Goal: Task Accomplishment & Management: Use online tool/utility

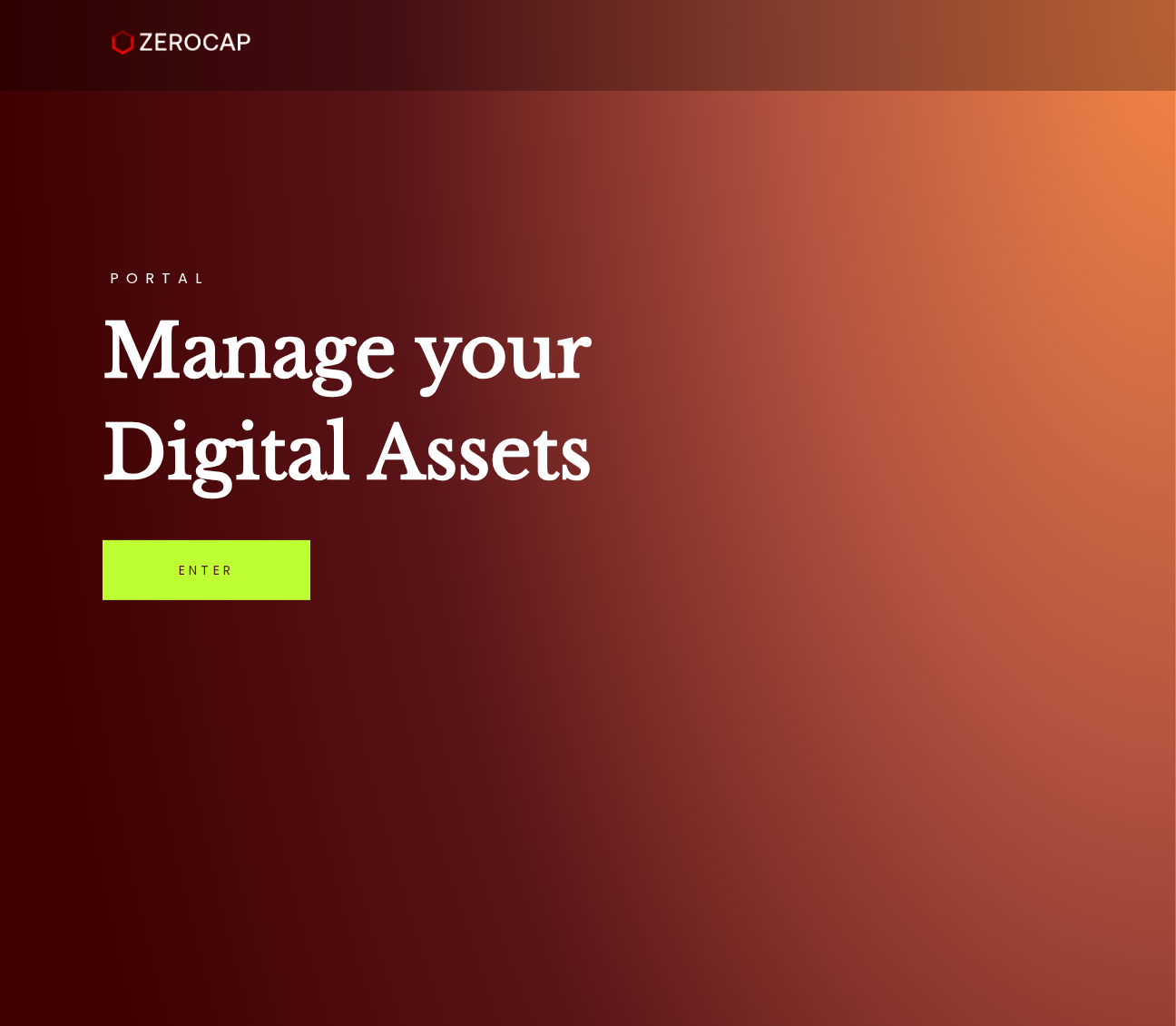
click at [269, 563] on link "Enter" at bounding box center [206, 570] width 208 height 59
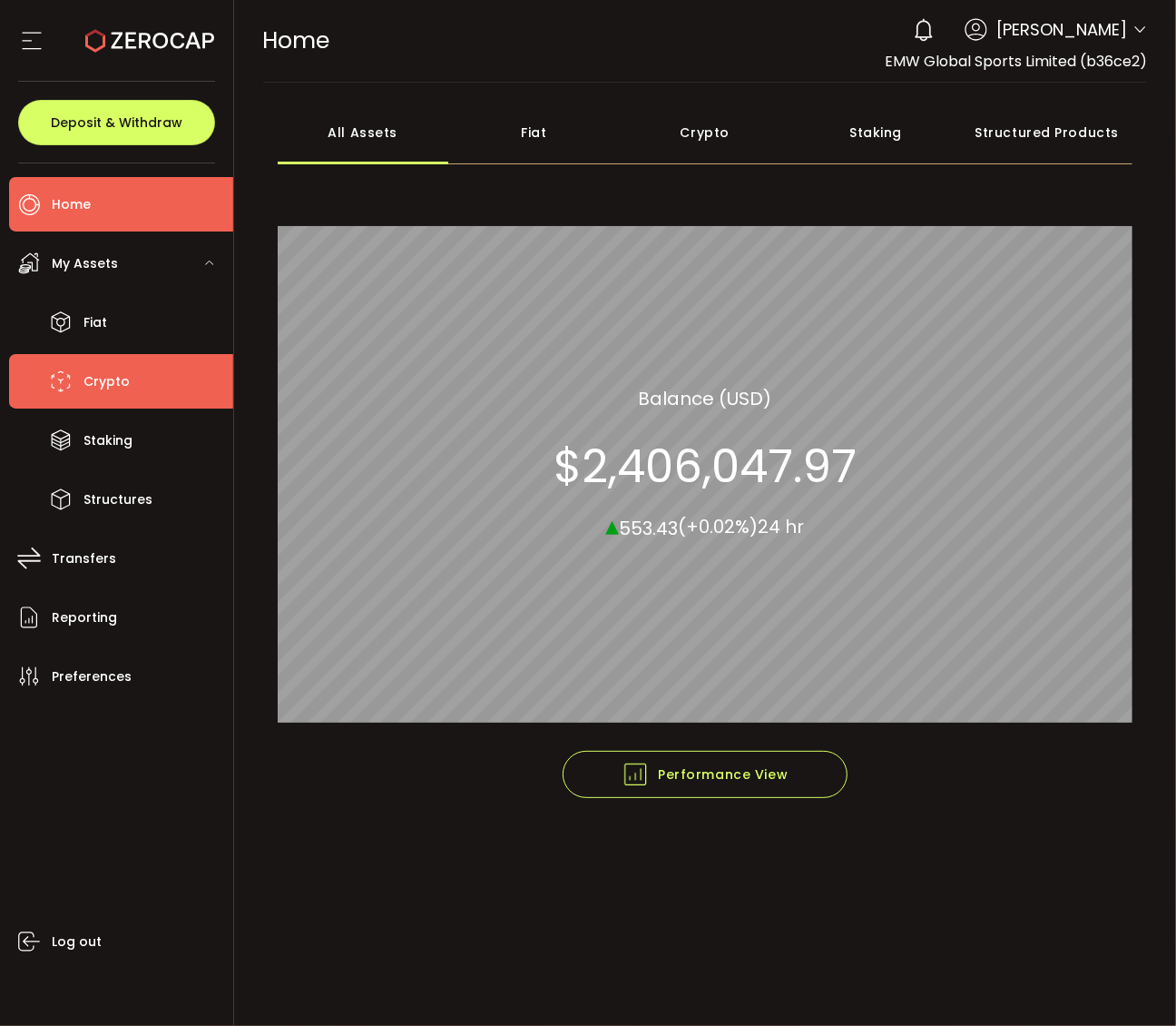
click at [121, 369] on span "Crypto" at bounding box center [107, 382] width 46 height 26
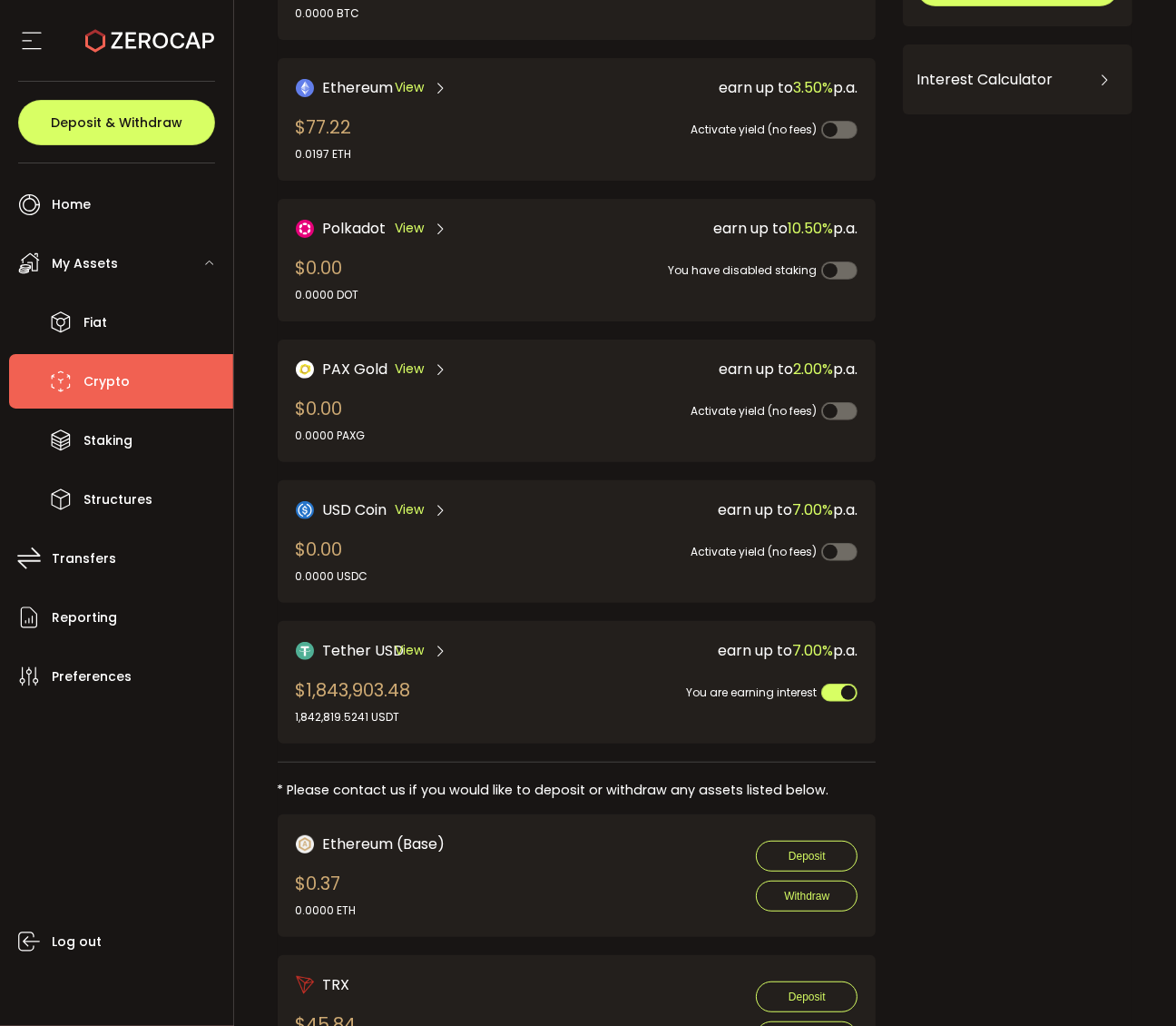
scroll to position [323, 0]
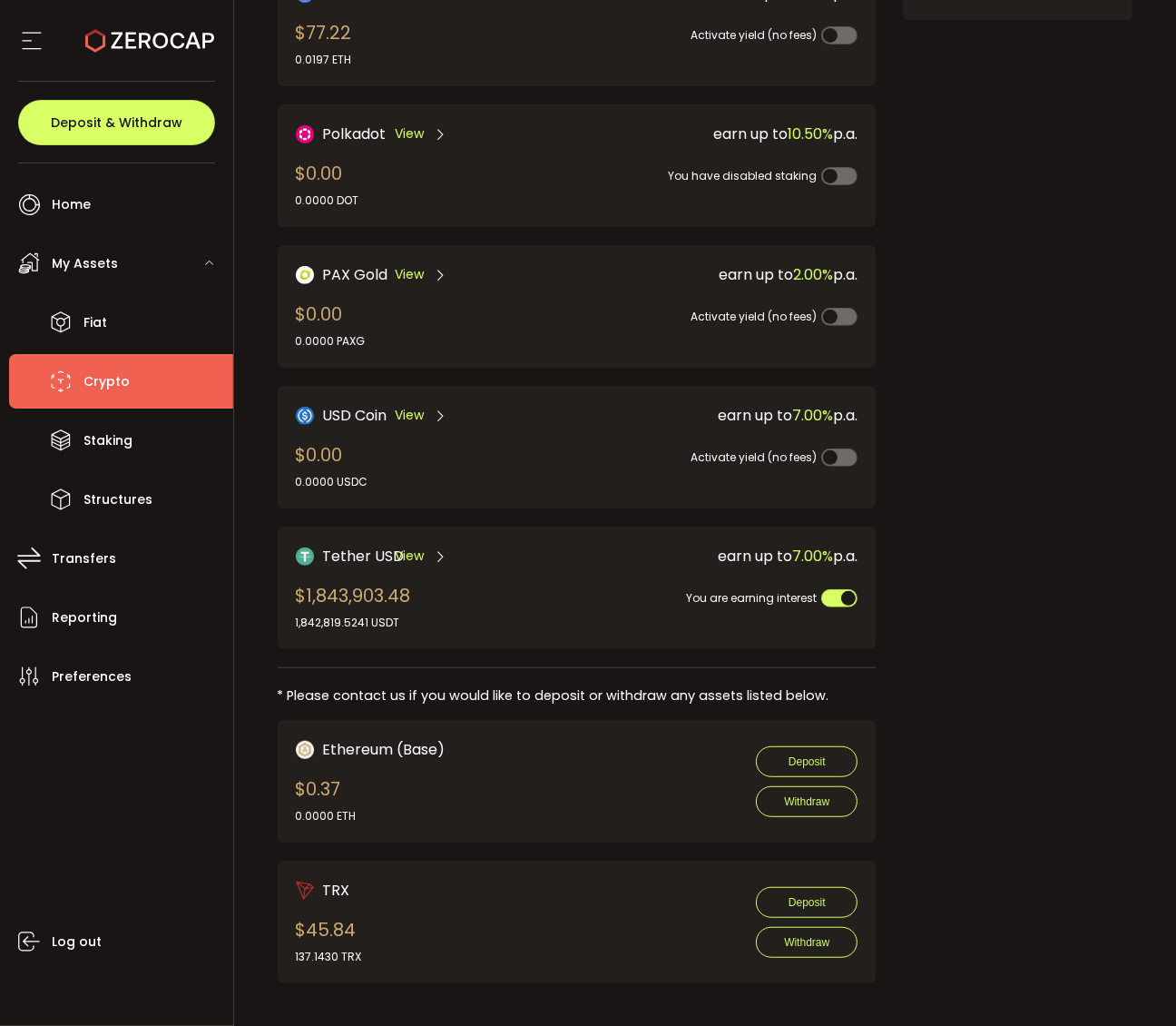
click at [341, 545] on span "Tether USD" at bounding box center [364, 556] width 82 height 22
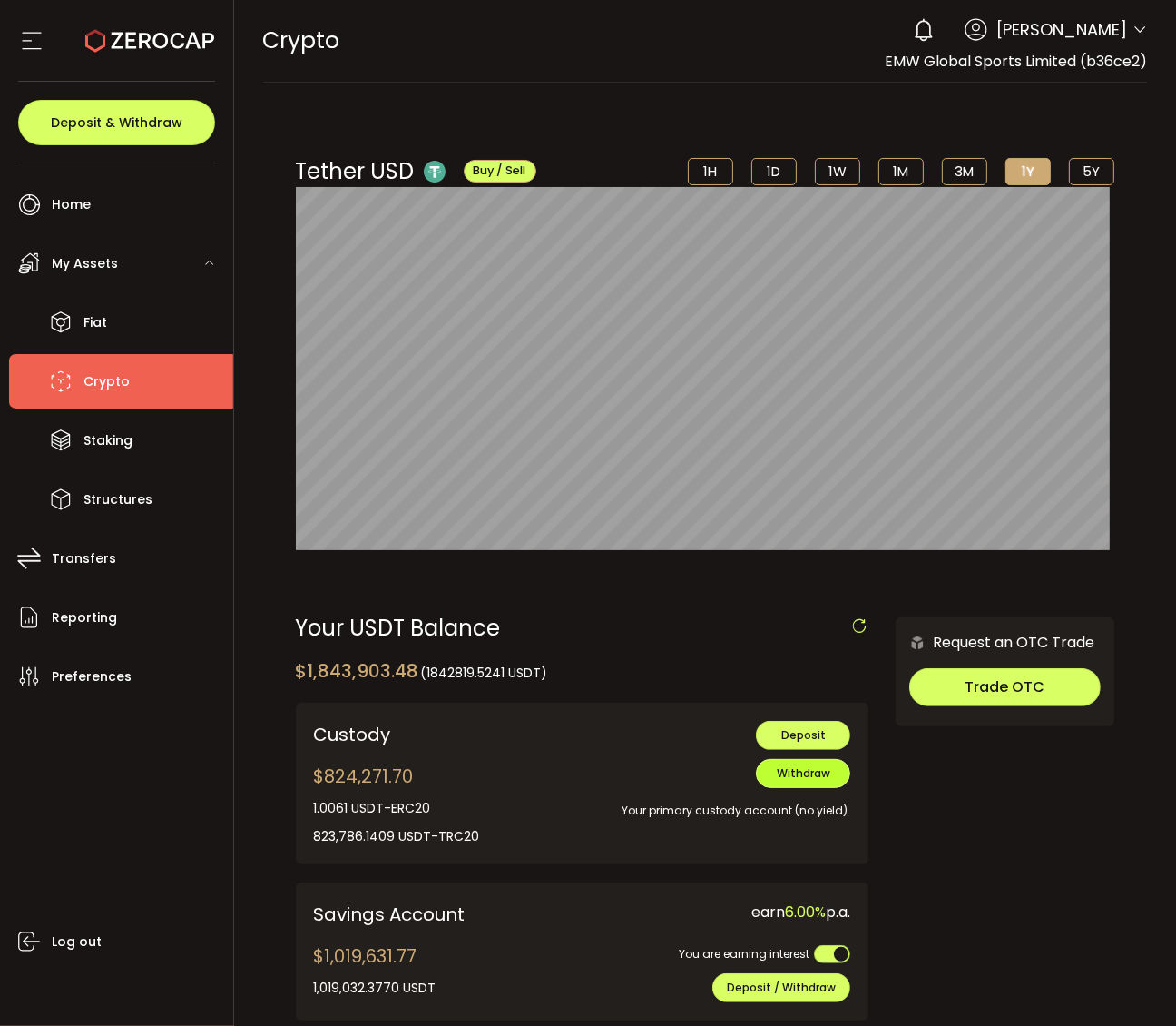
click at [809, 777] on span "Withdraw" at bounding box center [804, 773] width 54 height 16
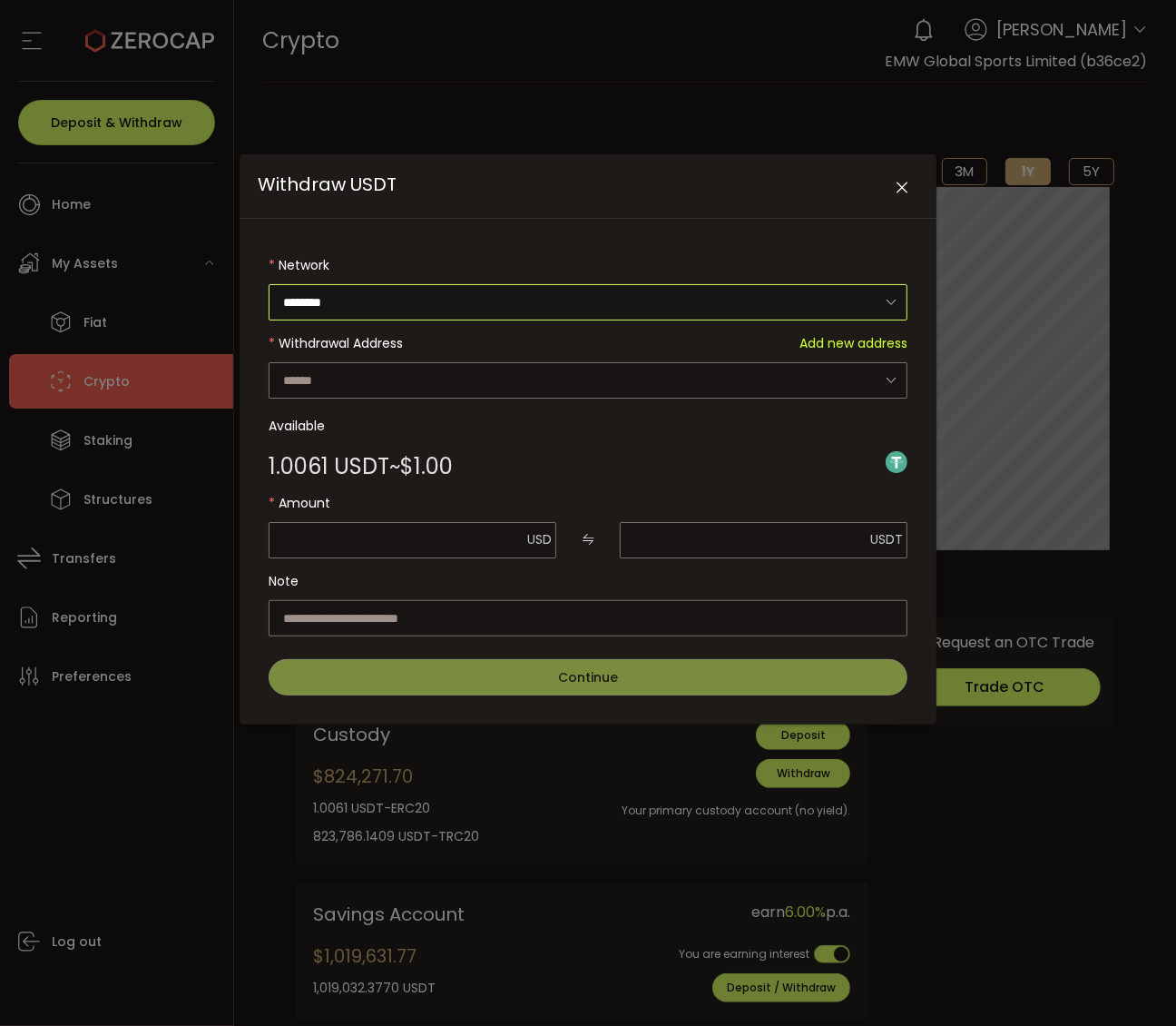
click at [764, 299] on input "********" at bounding box center [588, 302] width 639 height 36
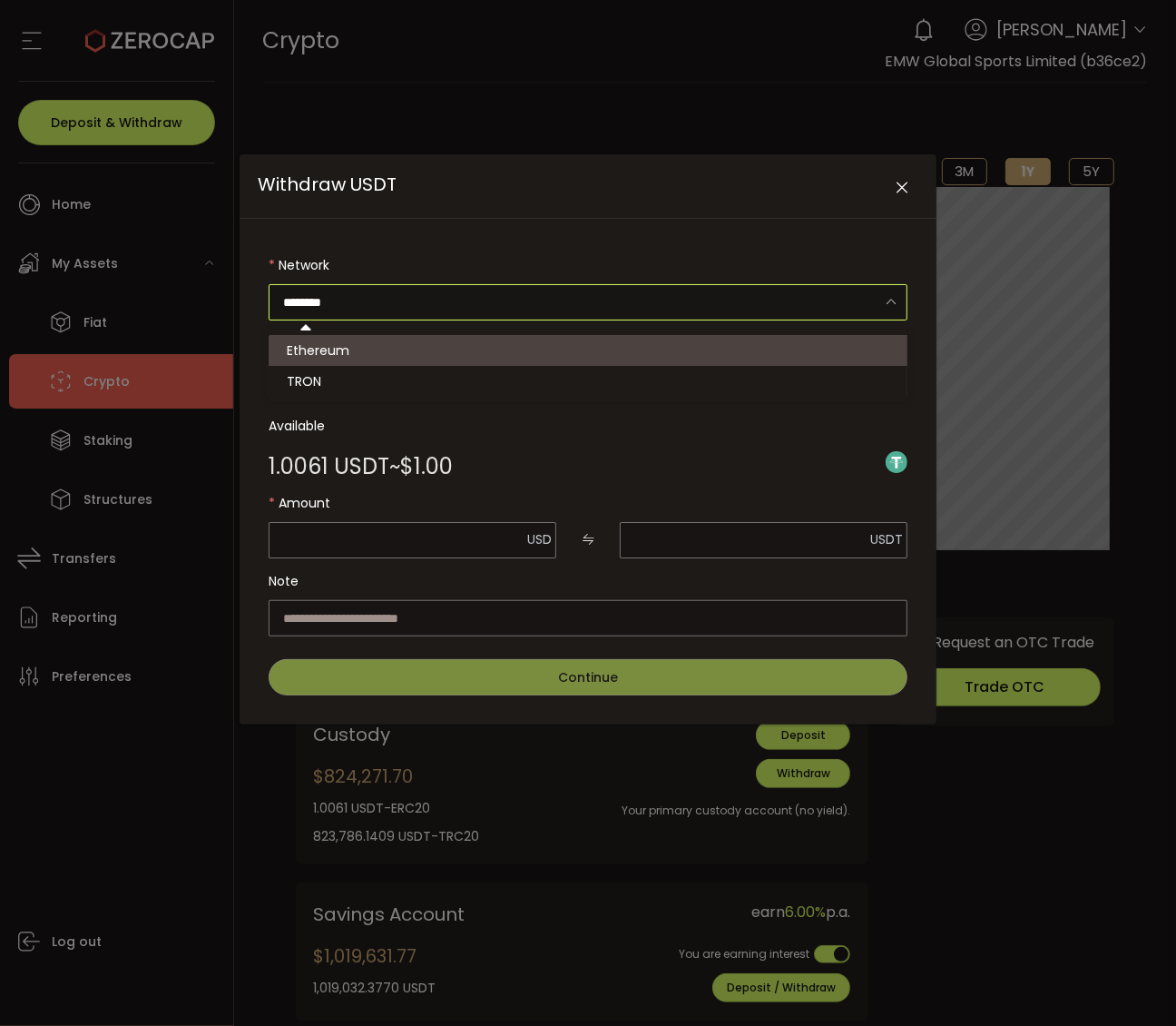
click at [777, 301] on input "********" at bounding box center [588, 302] width 639 height 36
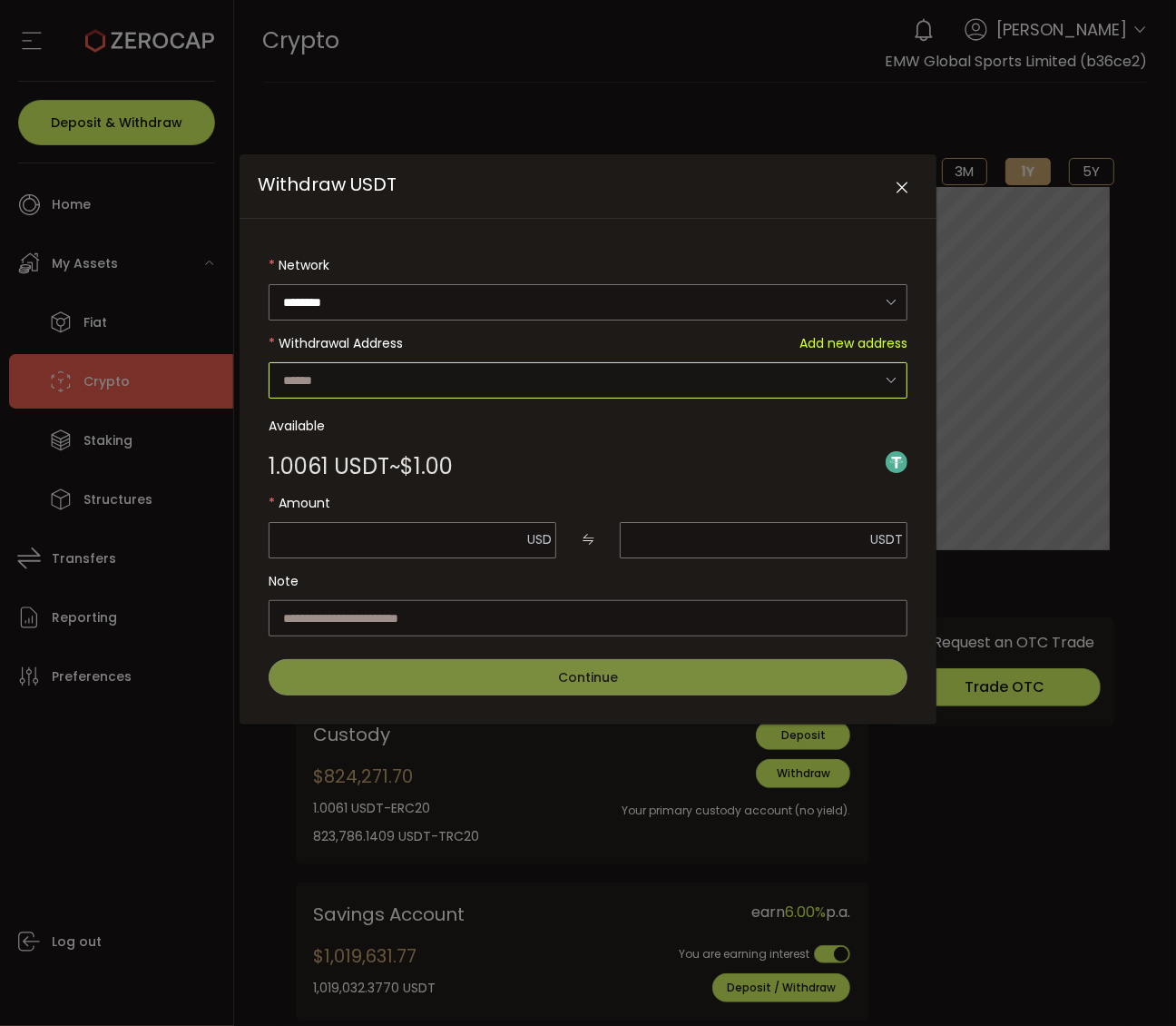
click at [796, 384] on input "Withdraw USDT" at bounding box center [588, 380] width 639 height 36
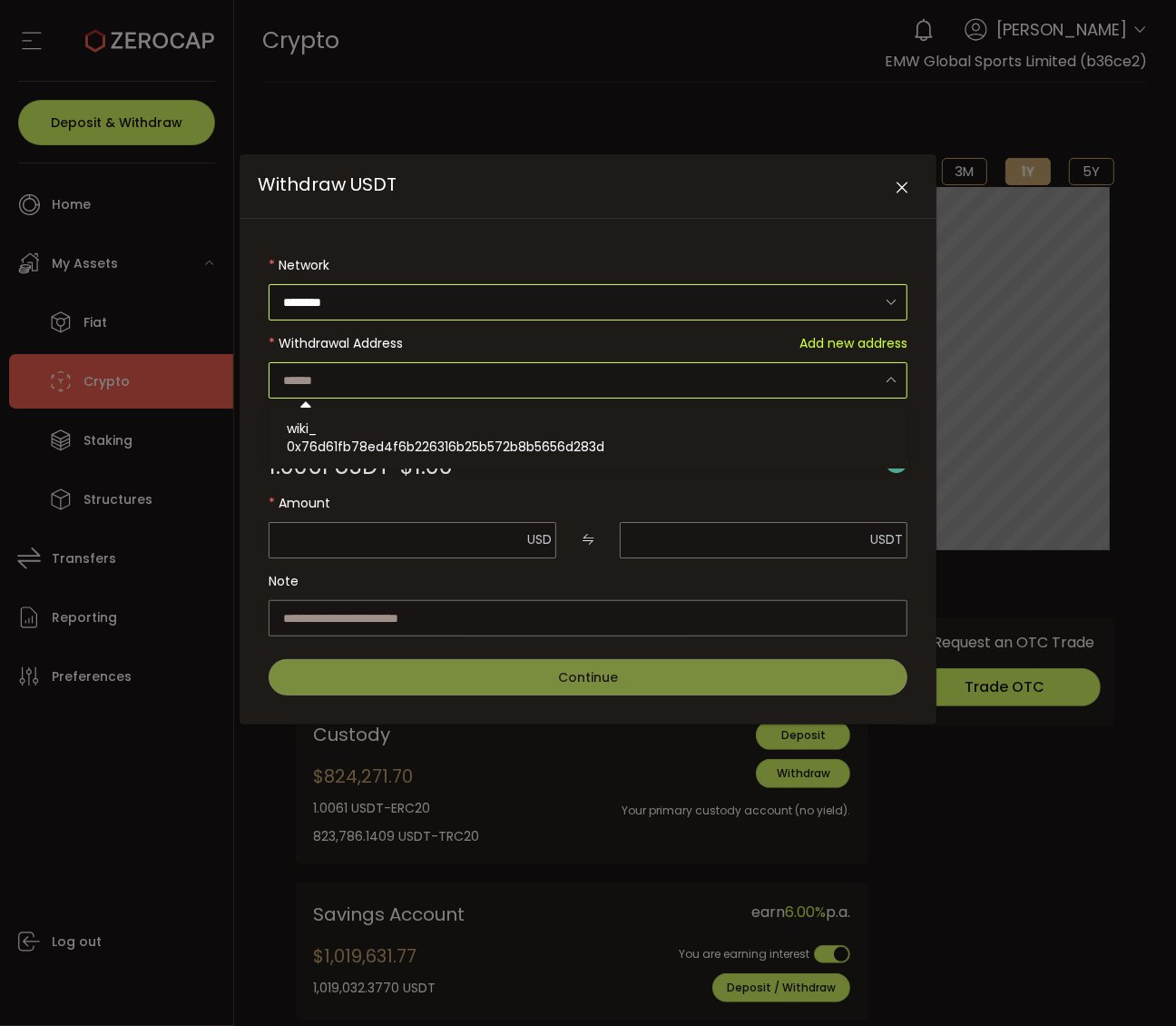
click at [809, 305] on input "********" at bounding box center [588, 302] width 639 height 36
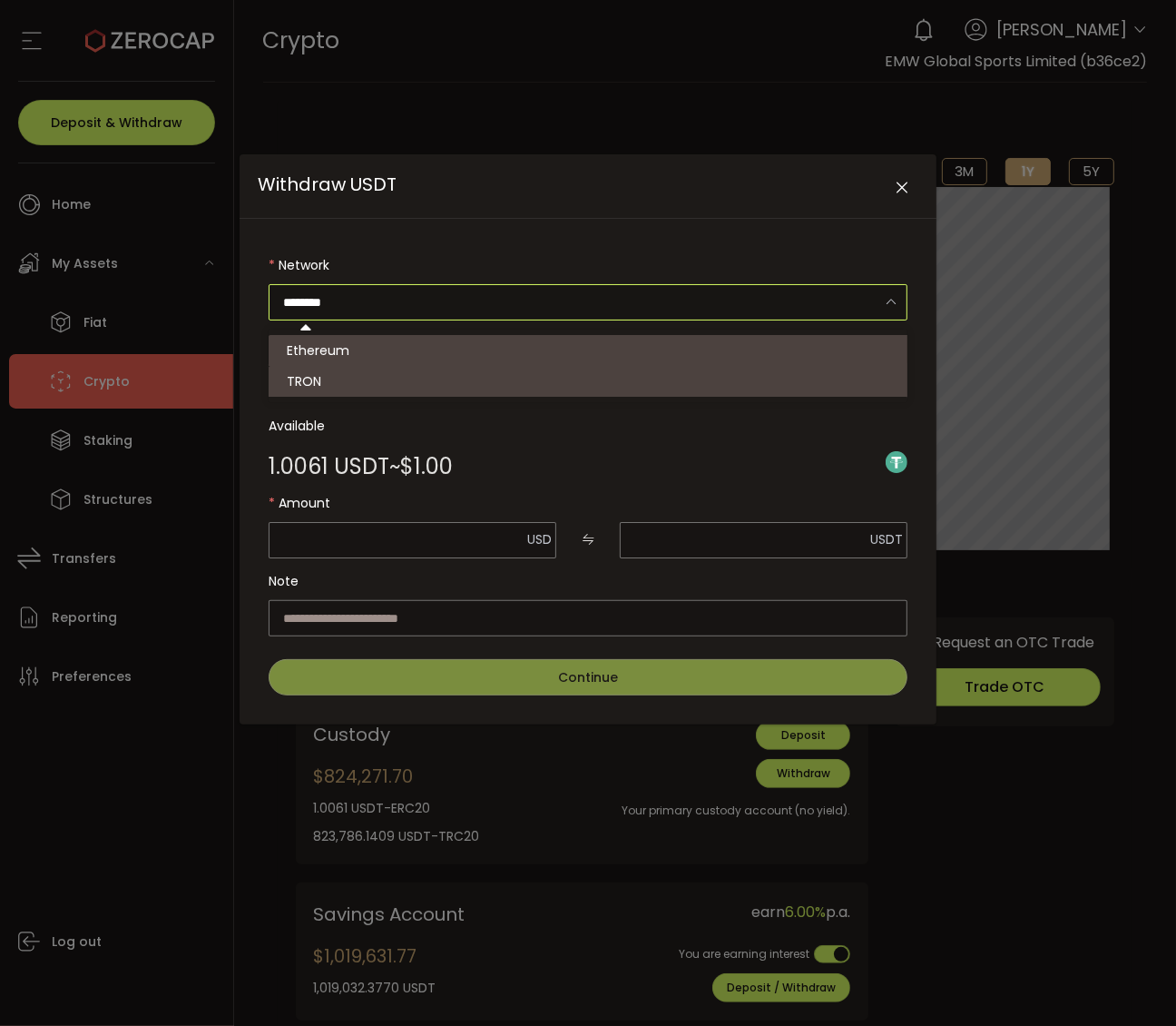
click at [749, 383] on li "TRON" at bounding box center [590, 381] width 644 height 31
type input "****"
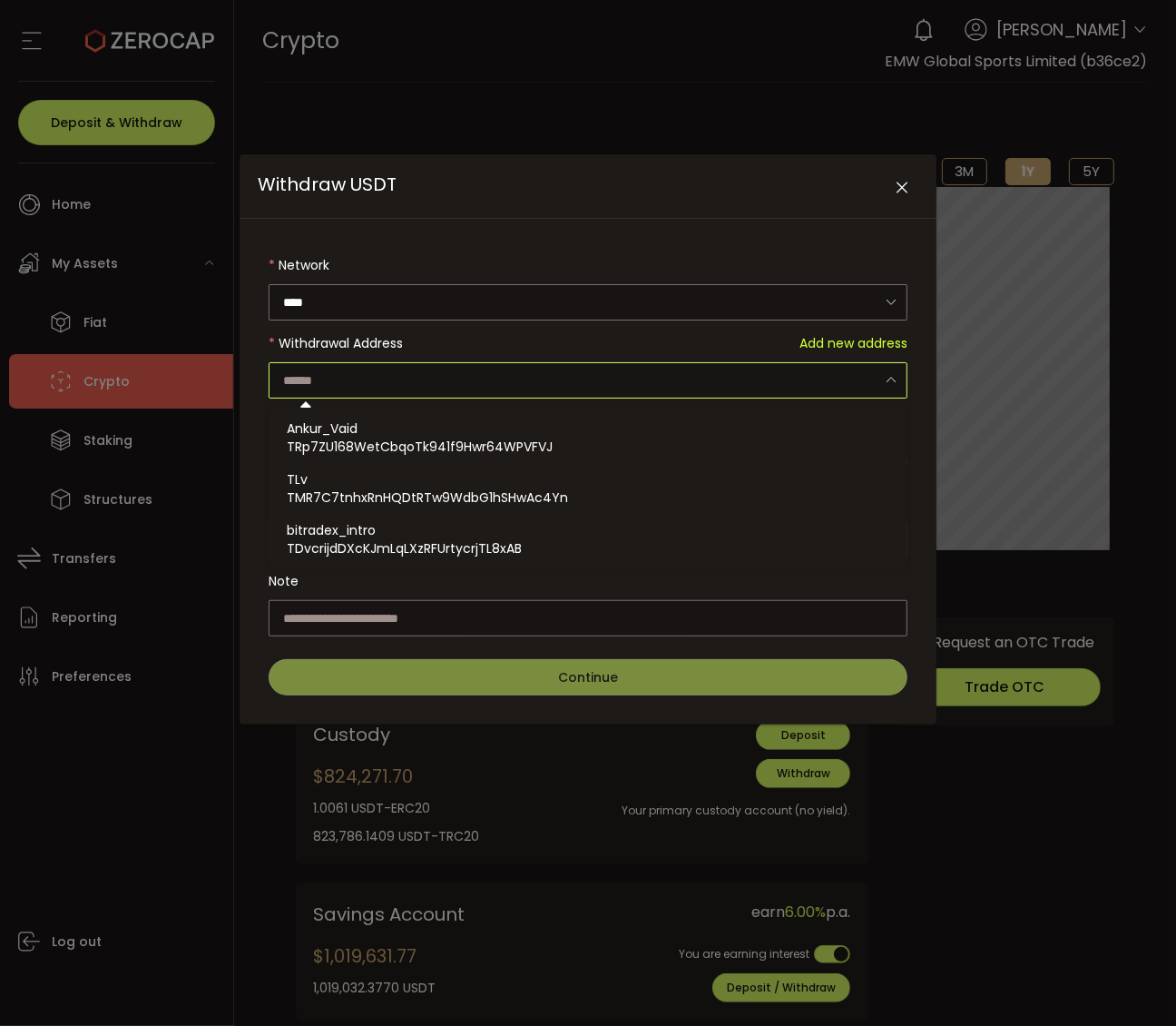
click at [800, 381] on input "Withdraw USDT" at bounding box center [588, 380] width 639 height 36
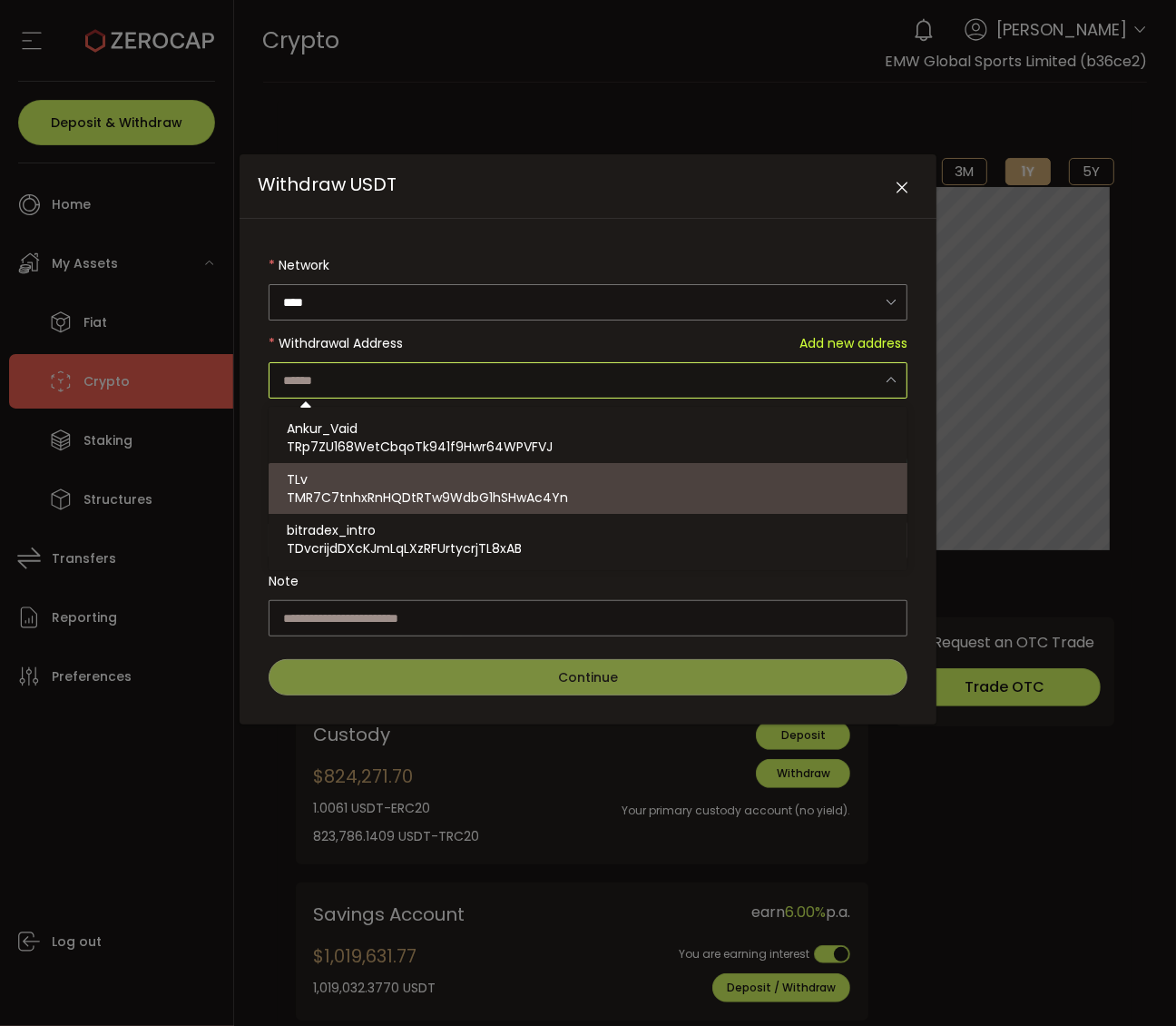
click at [532, 505] on span "TMR7C7tnhxRnHQDtRTw9WdbG1hSHwAc4Yn" at bounding box center [427, 498] width 281 height 19
type input "**********"
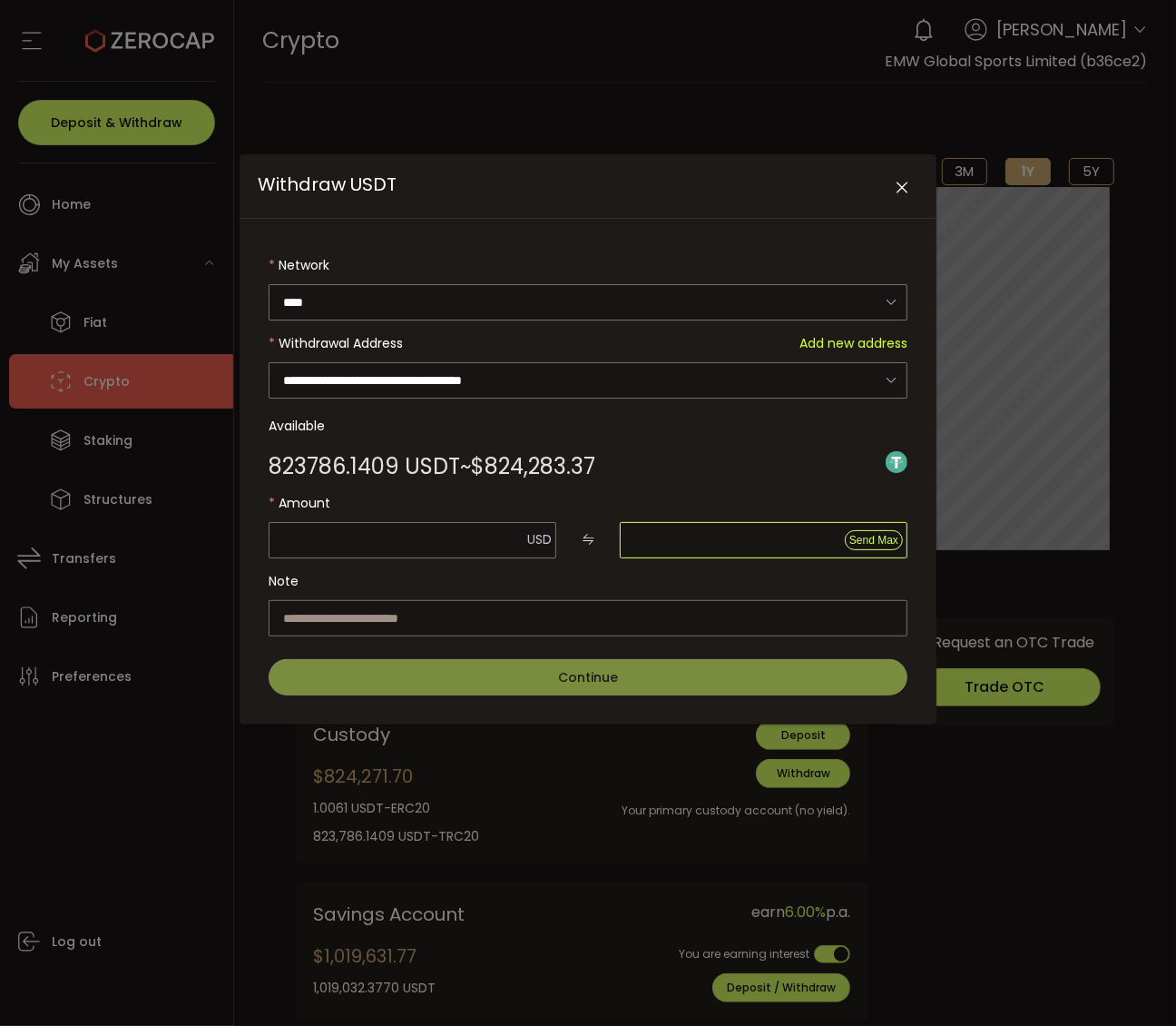
click at [754, 533] on input "Withdraw USDT" at bounding box center [764, 540] width 288 height 36
type input "****"
type input "*"
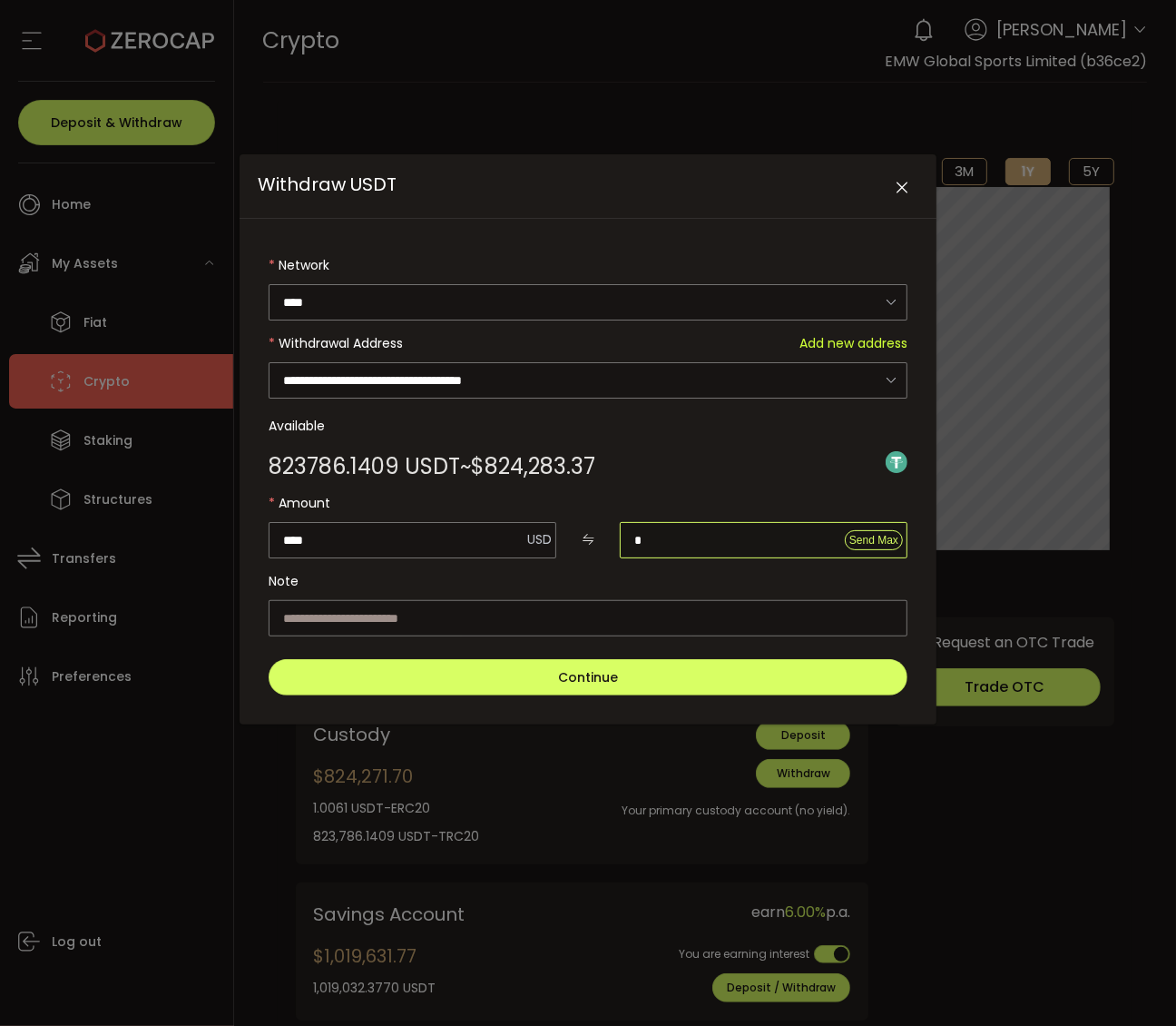
type input "*****"
type input "**"
type input "******"
type input "***"
click at [764, 445] on div "823786.1409 USDT ~ $824,283.37" at bounding box center [588, 462] width 639 height 36
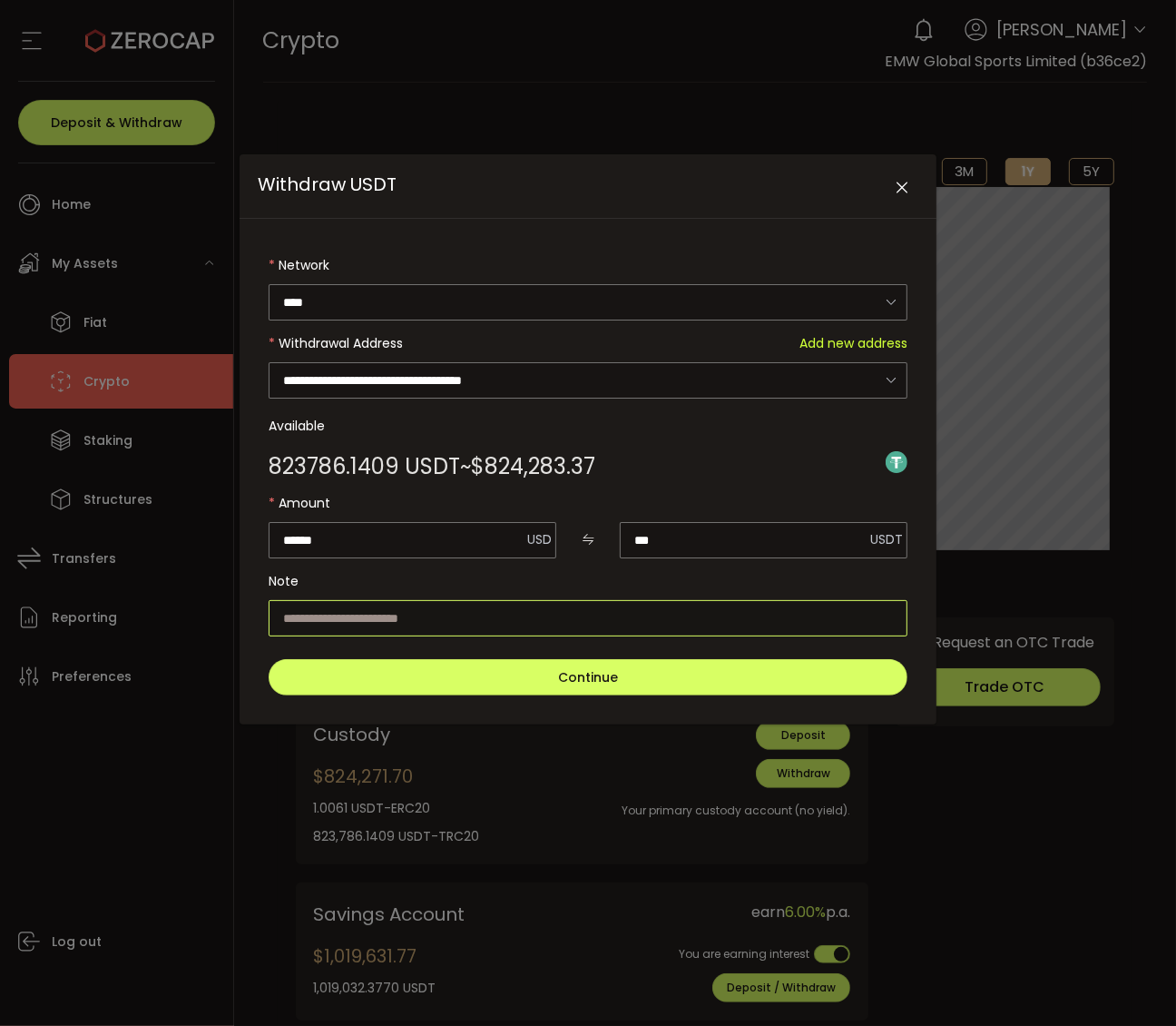
click at [581, 615] on input "Withdraw USDT" at bounding box center [588, 618] width 639 height 36
type input "****"
click at [735, 433] on label "Available" at bounding box center [588, 426] width 639 height 36
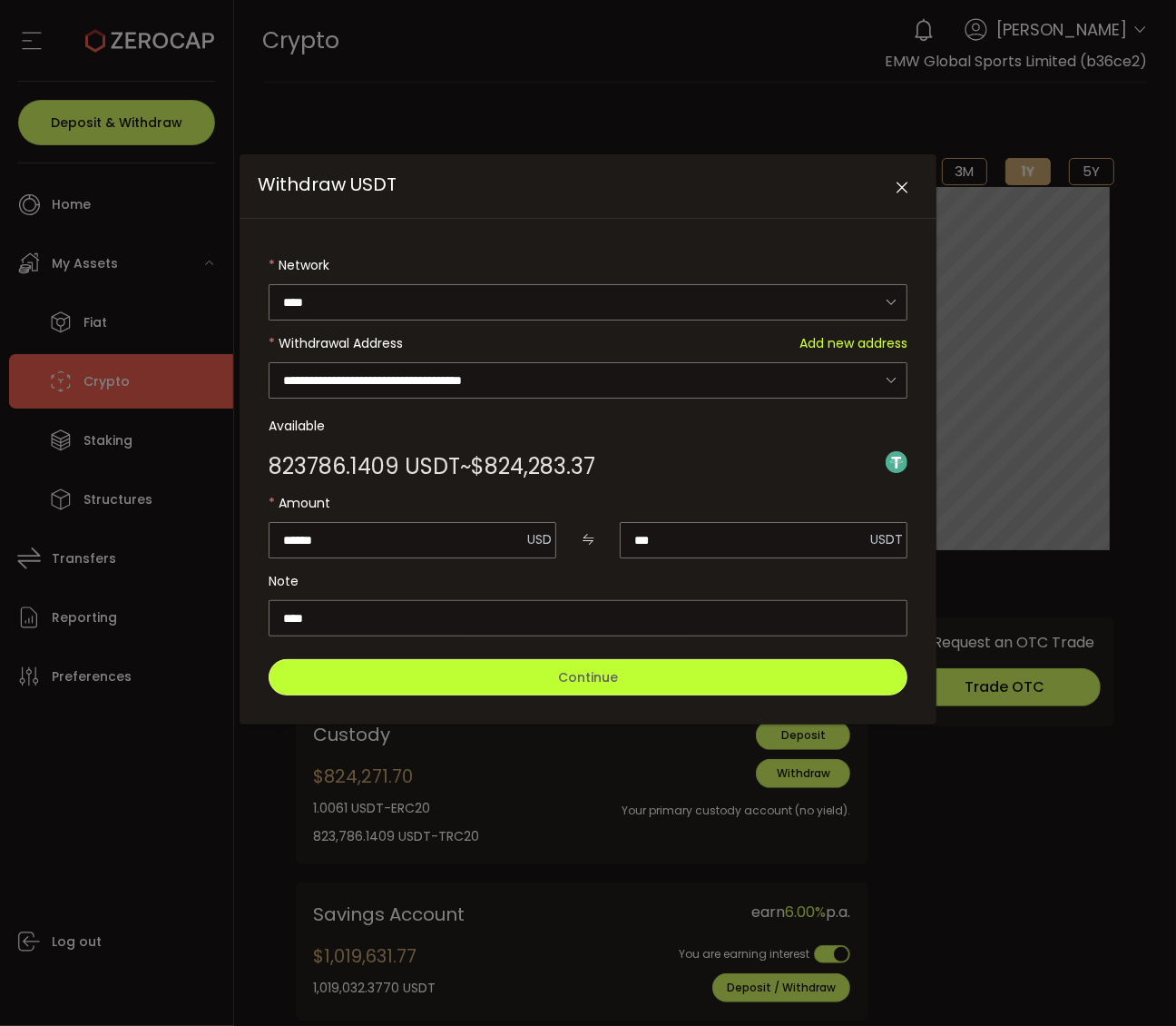
click at [701, 677] on button "Continue" at bounding box center [588, 677] width 639 height 36
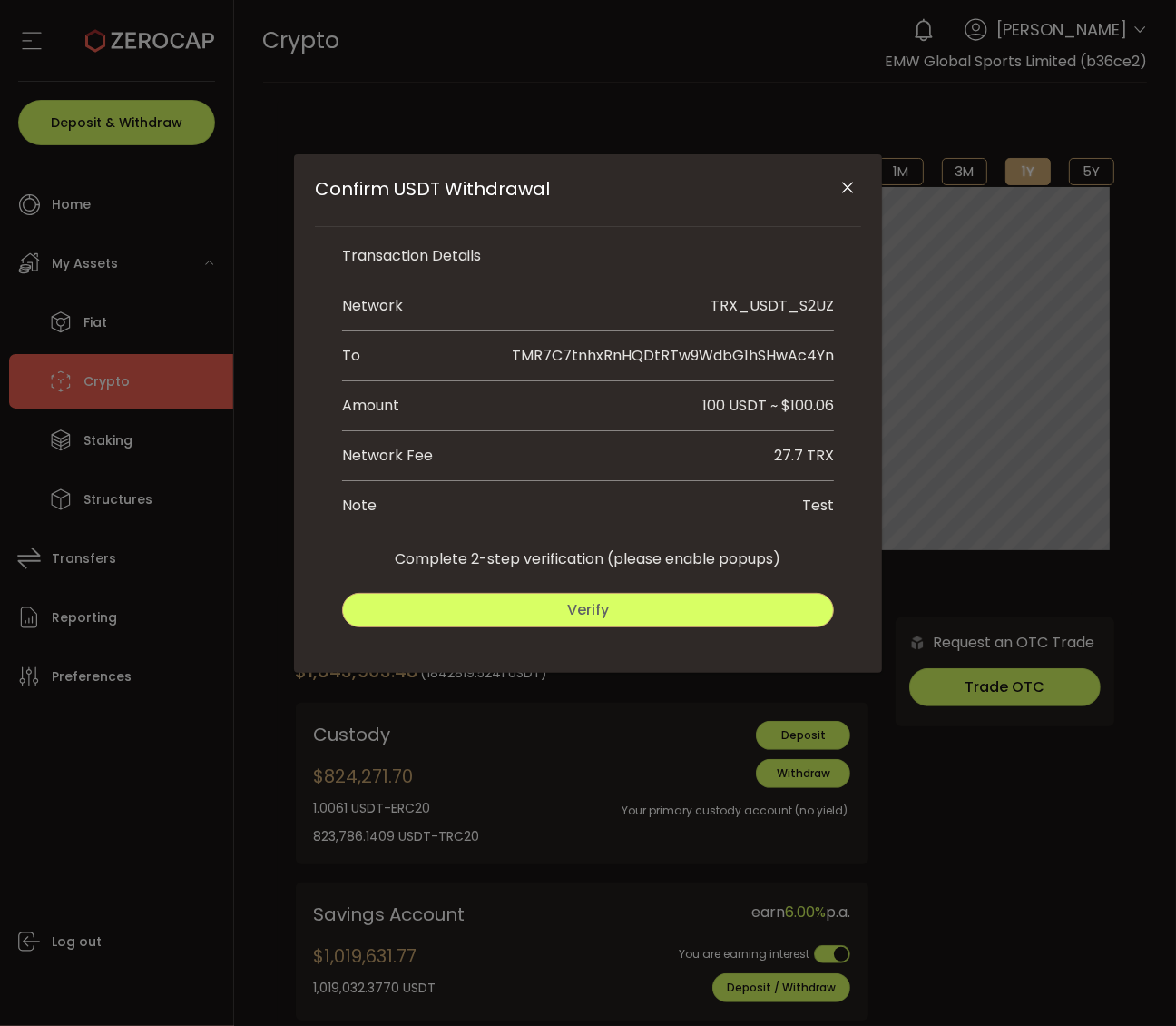
click at [699, 626] on button "Verify" at bounding box center [588, 610] width 492 height 34
click at [740, 625] on button "Submit" at bounding box center [713, 610] width 242 height 34
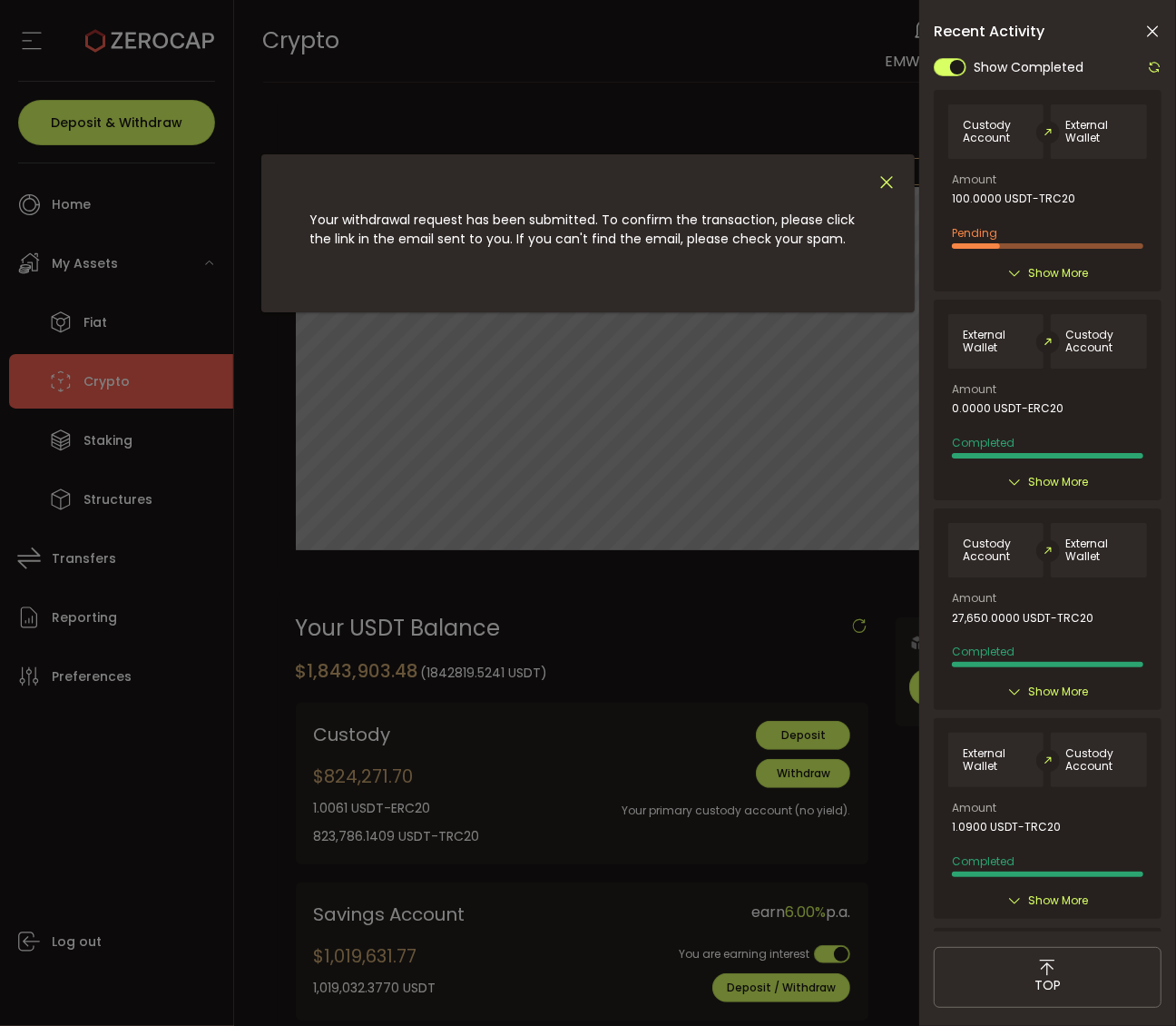
click at [885, 182] on icon "Close" at bounding box center [886, 182] width 20 height 20
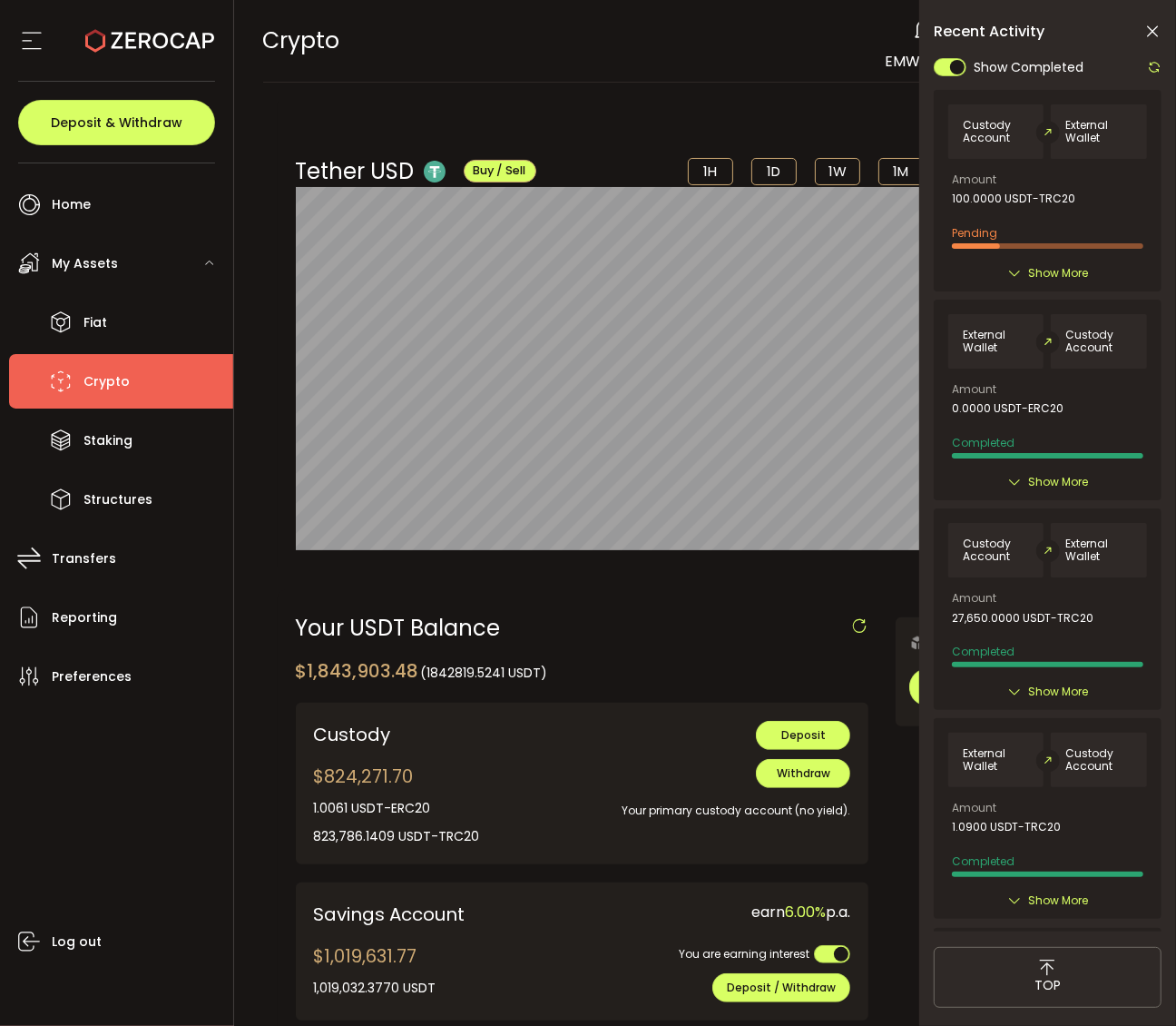
click at [1059, 274] on span "Show More" at bounding box center [1058, 273] width 59 height 19
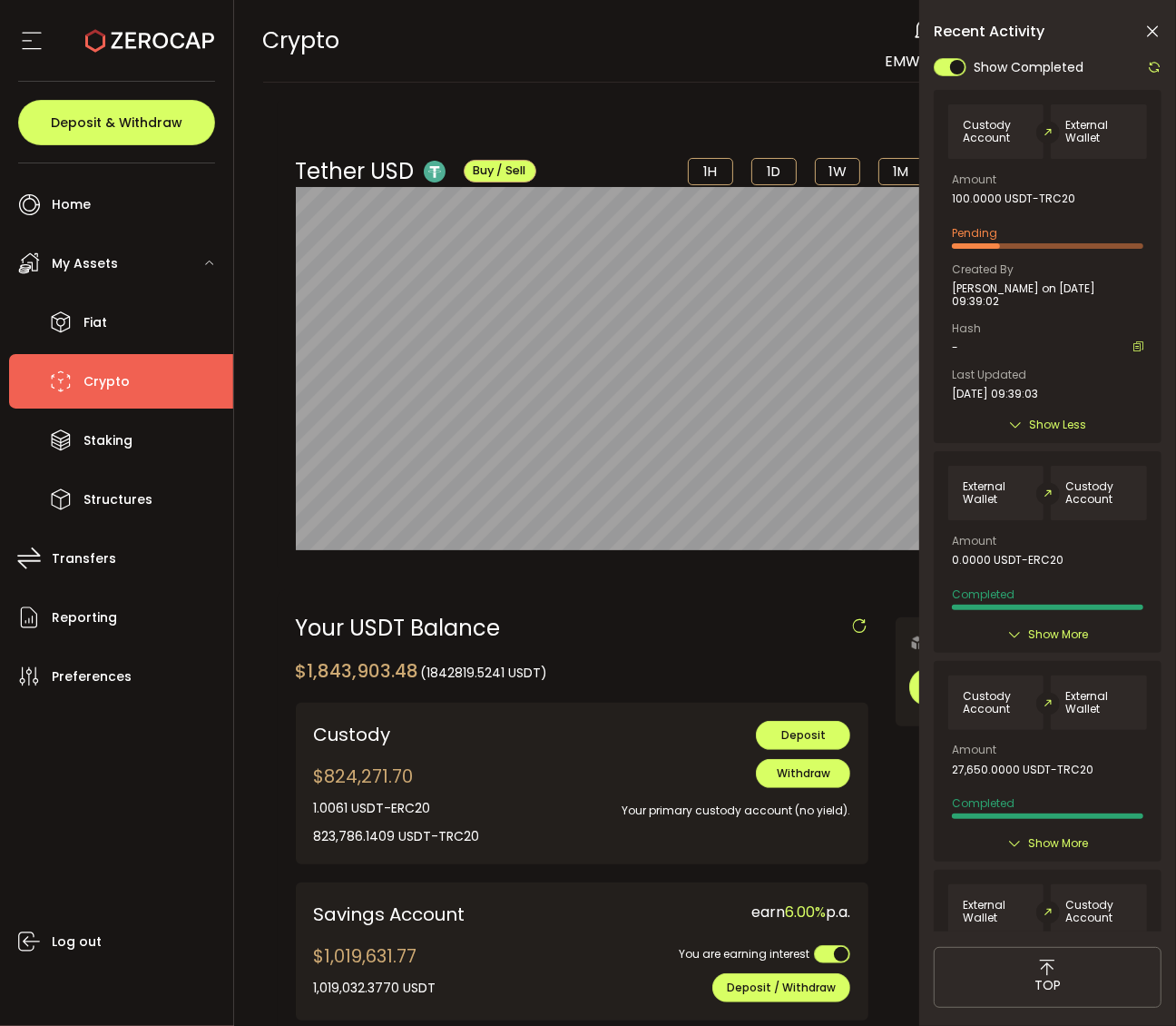
click at [1146, 29] on icon at bounding box center [1153, 32] width 19 height 19
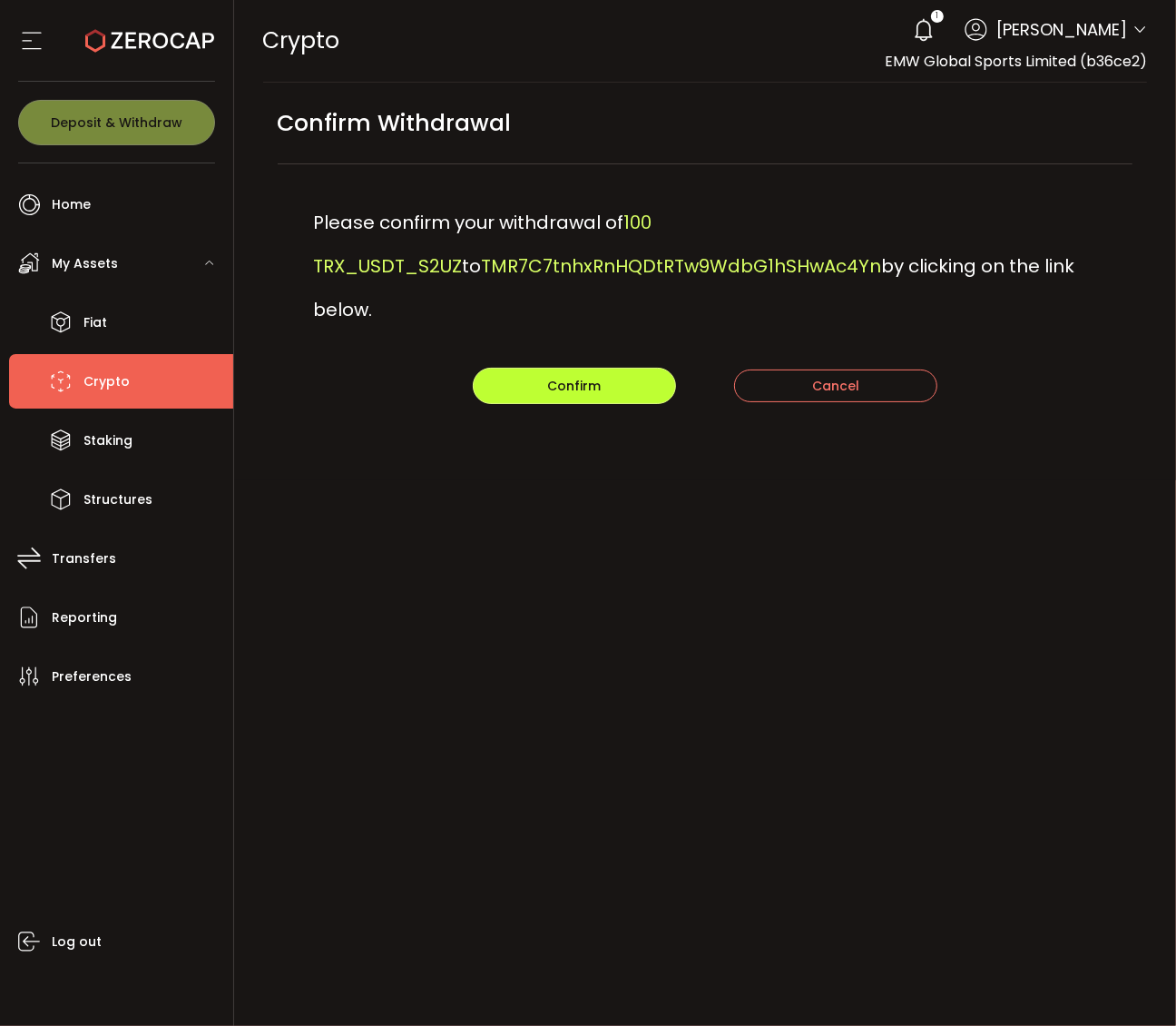
click at [615, 368] on button "Confirm" at bounding box center [574, 386] width 203 height 36
click at [586, 377] on span "Confirm" at bounding box center [574, 387] width 54 height 19
click at [581, 368] on button "Confirm" at bounding box center [574, 386] width 203 height 36
click at [606, 368] on button "Confirm" at bounding box center [574, 386] width 203 height 36
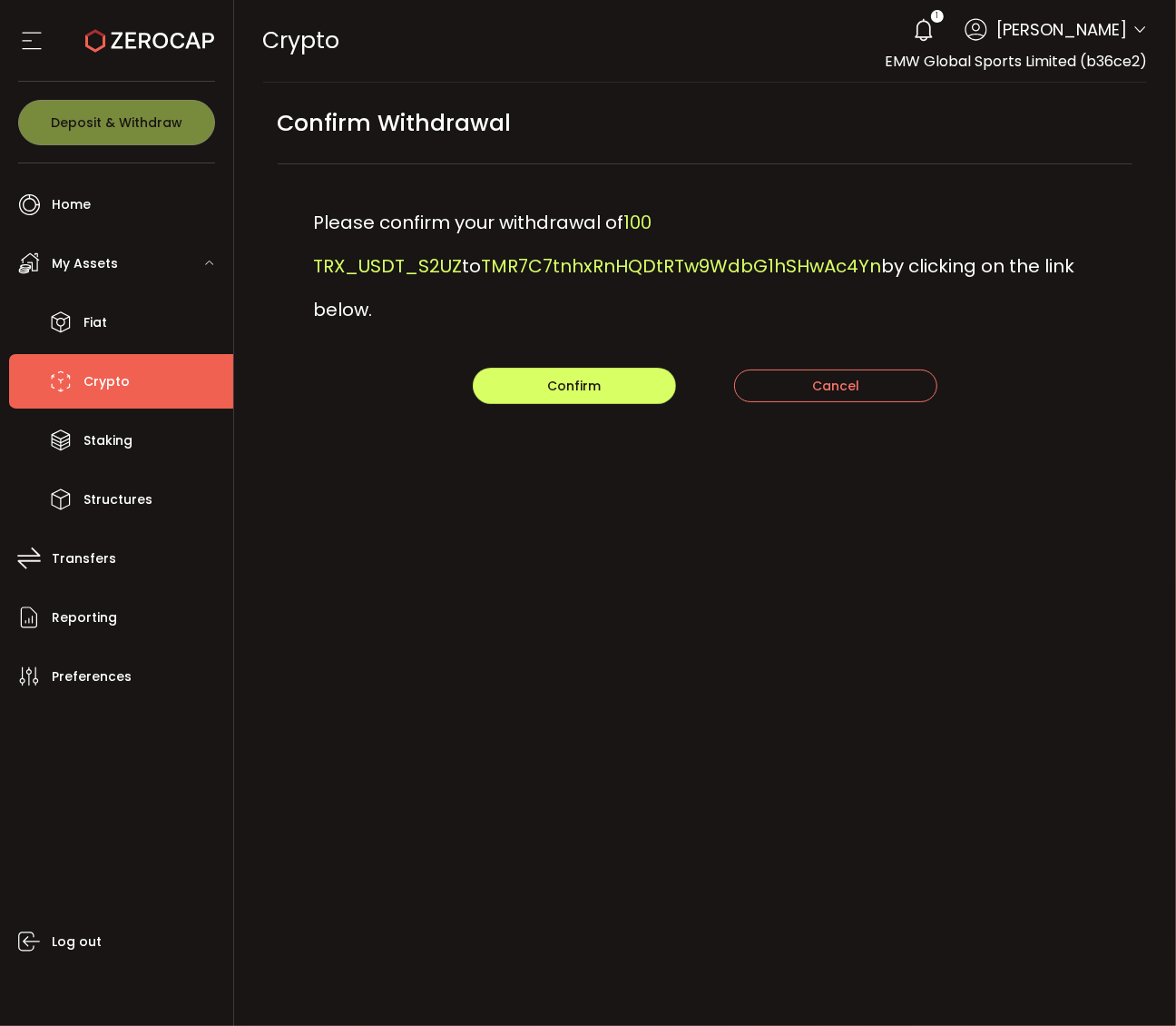
click at [913, 796] on div "PDF is being processed and will download to your computer CRYPTO Buy Power $0.0…" at bounding box center [705, 513] width 943 height 1026
click at [634, 368] on button "Confirm" at bounding box center [574, 386] width 203 height 36
click at [634, 368] on div "Confirm Cancel" at bounding box center [705, 386] width 856 height 36
click at [536, 260] on span "TMR7C7tnhxRnHQDtRTw9WdbG1hSHwAc4Yn" at bounding box center [682, 266] width 400 height 25
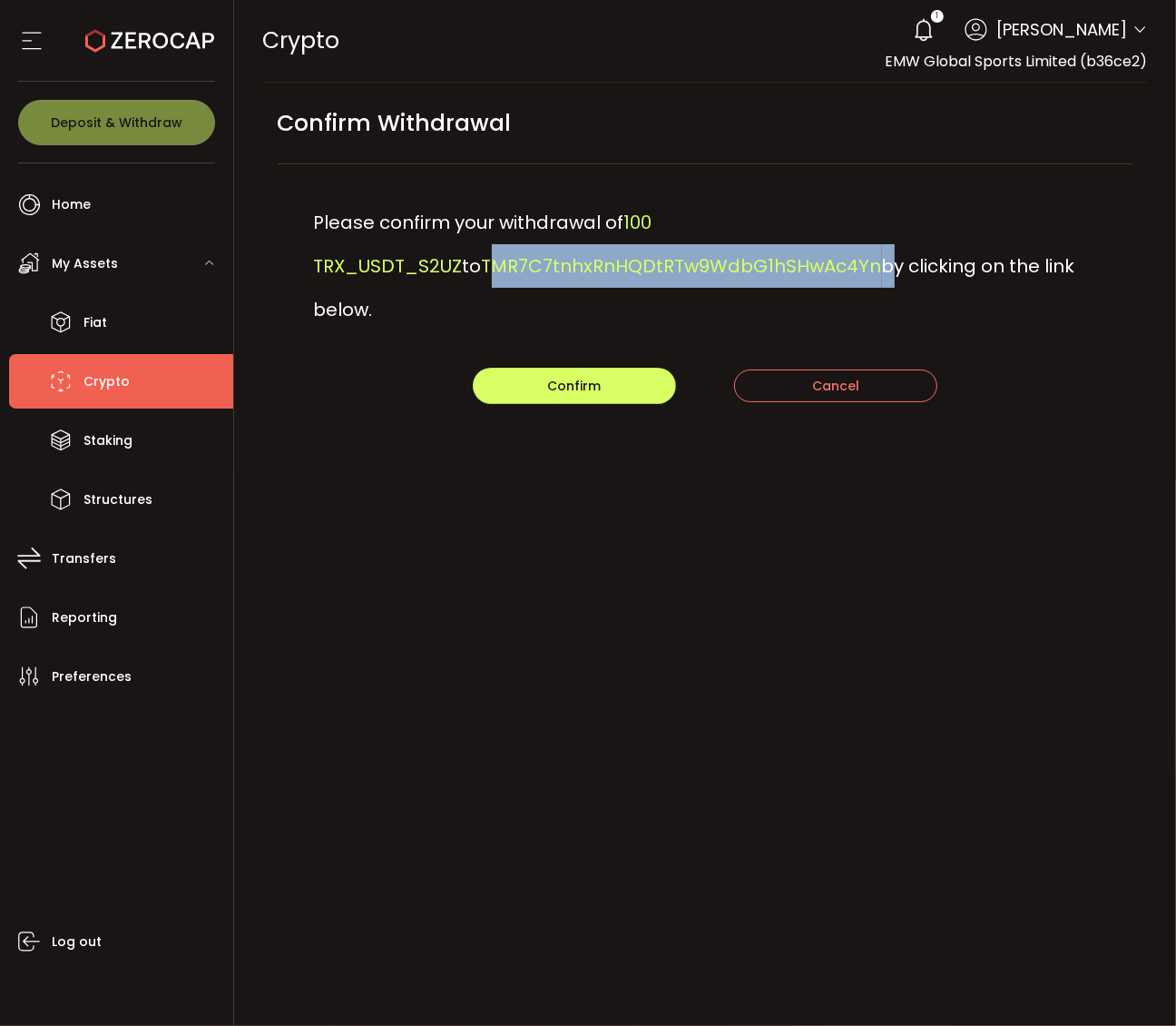
copy div "TMR7C7tnhxRnHQDtRTw9WdbG1hSHwAc4Yn"
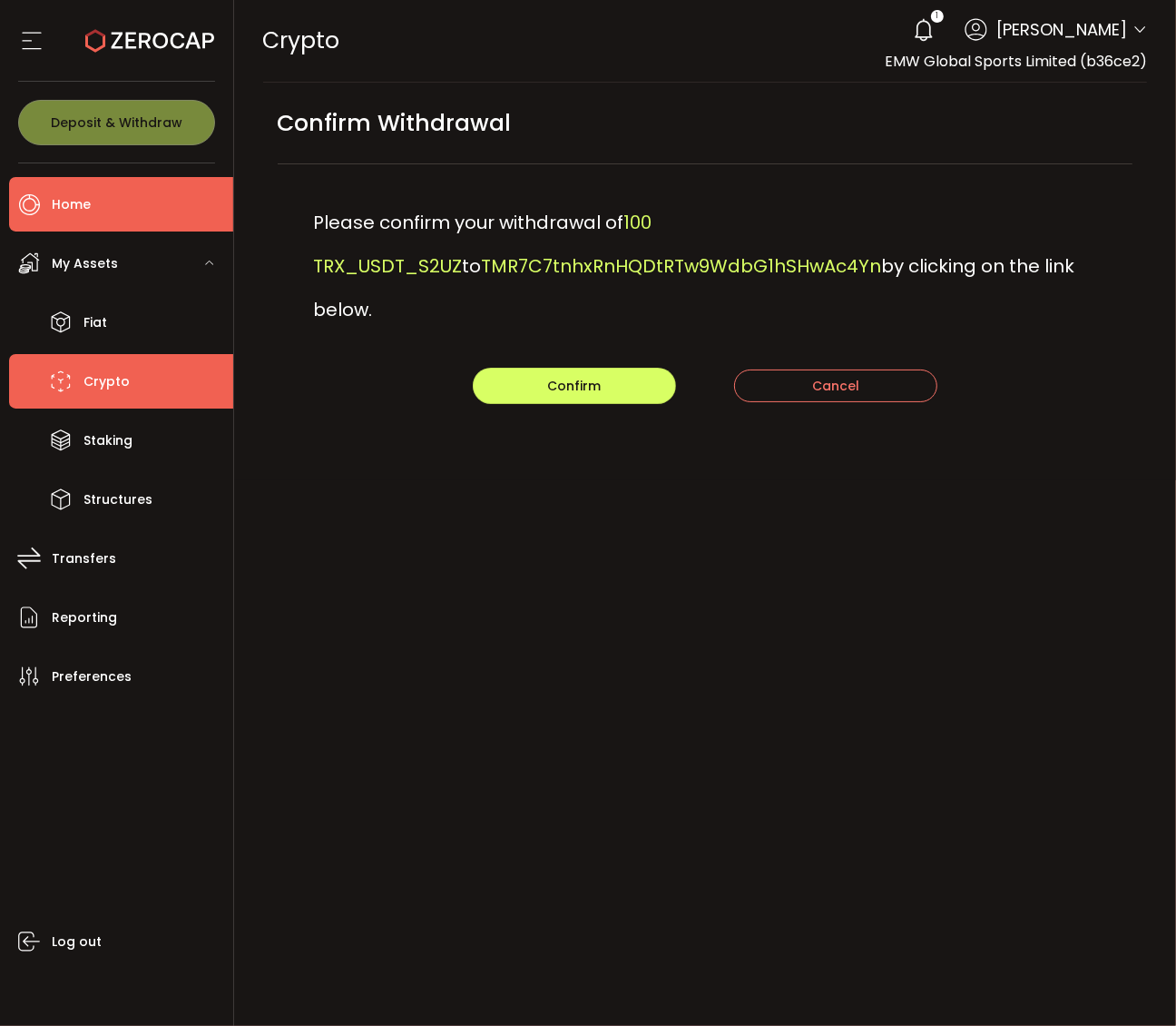
click at [93, 204] on li "Home" at bounding box center [121, 204] width 224 height 55
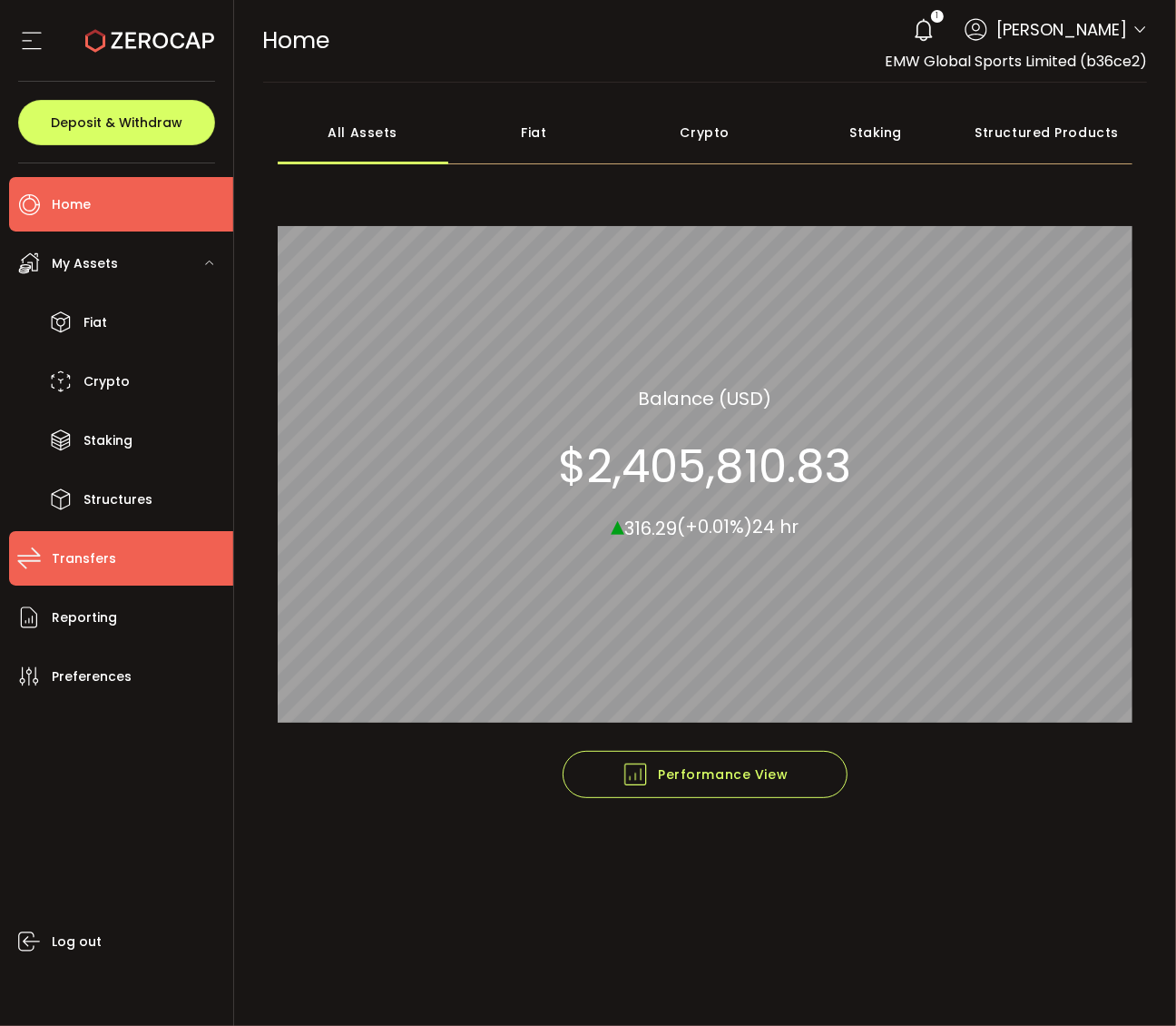
click at [83, 540] on li "Transfers" at bounding box center [121, 559] width 224 height 55
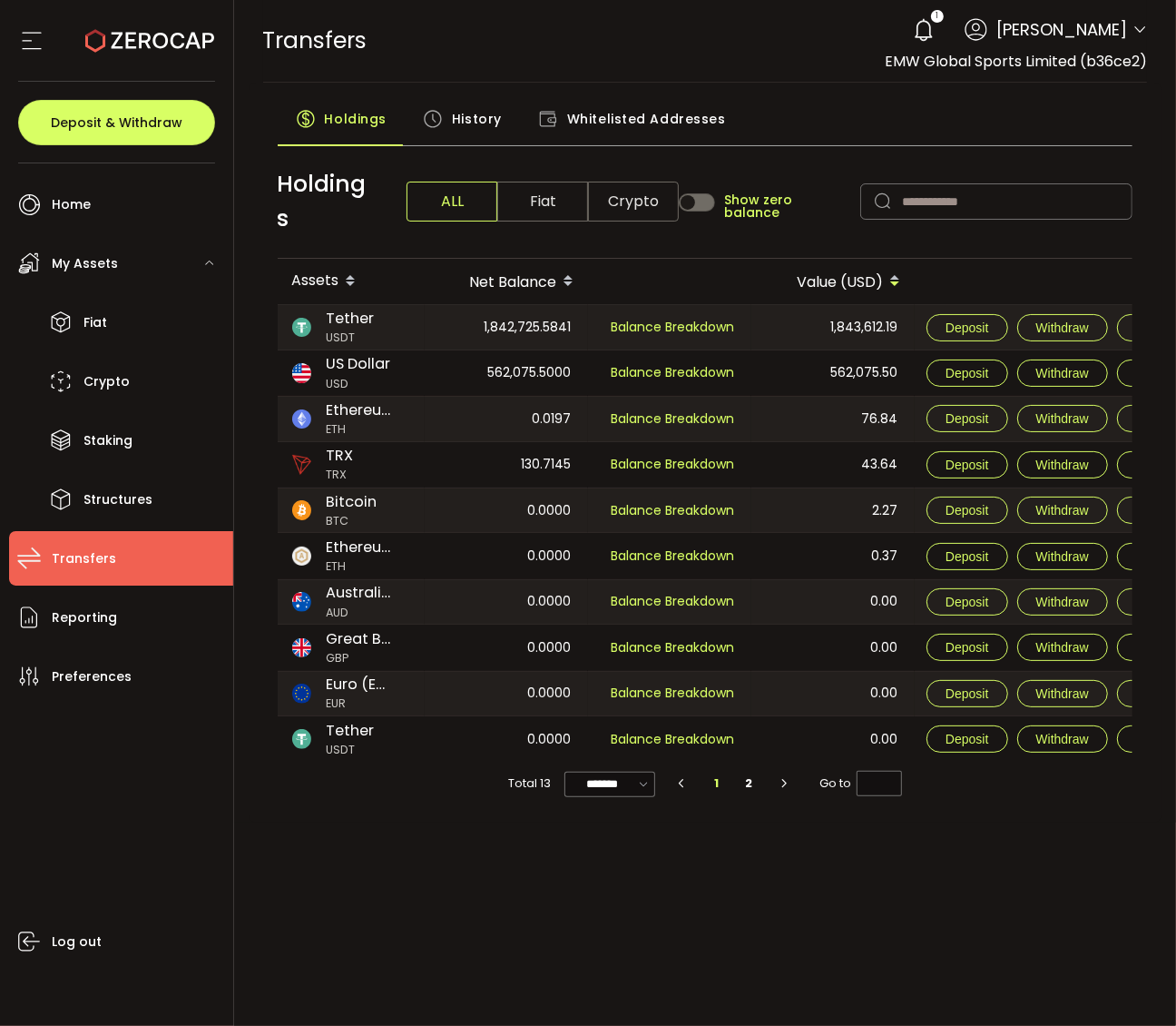
click at [452, 109] on span "History" at bounding box center [477, 118] width 50 height 36
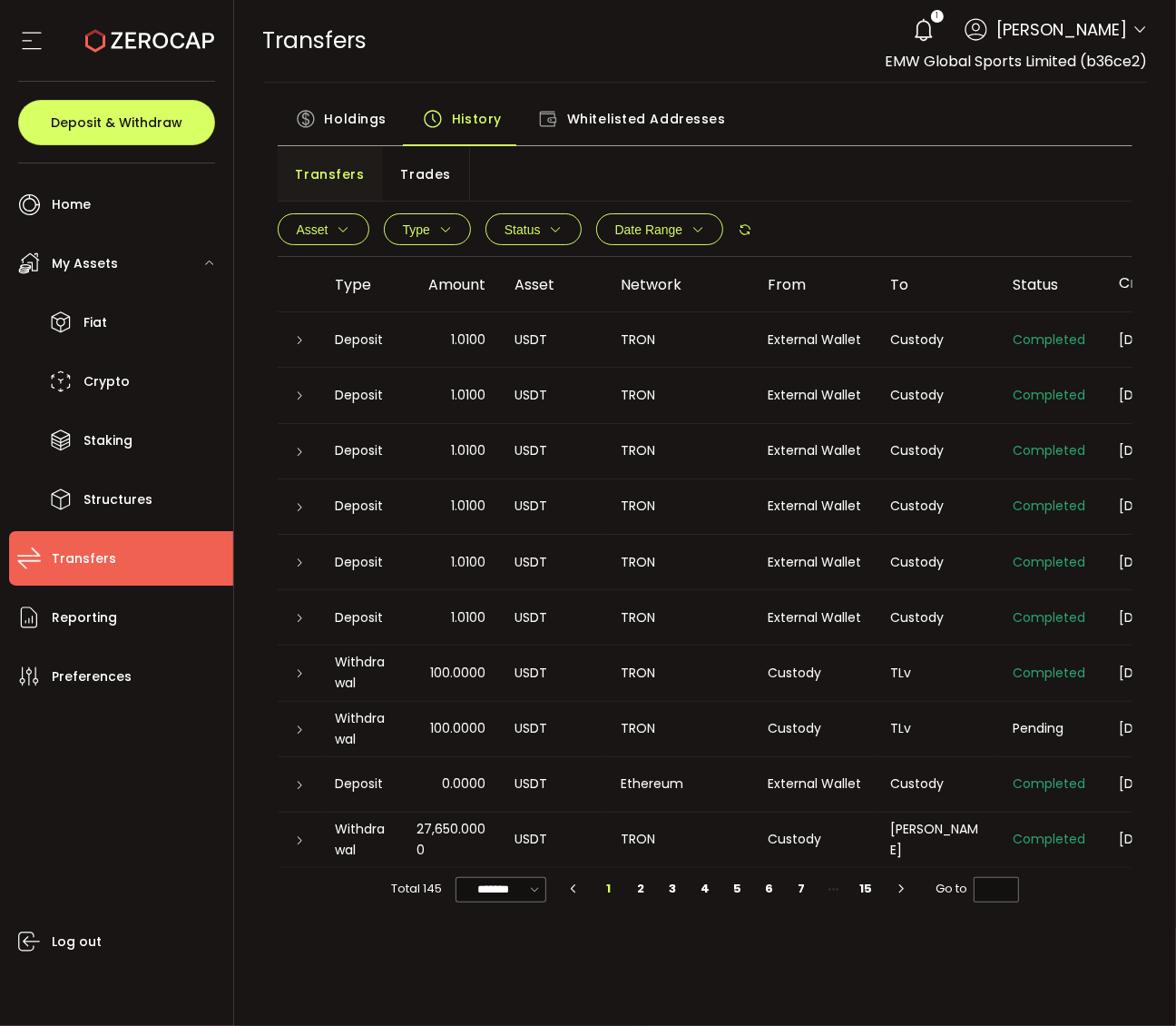
click at [432, 229] on span "Type" at bounding box center [427, 230] width 49 height 13
click at [442, 228] on icon "button" at bounding box center [446, 230] width 13 height 13
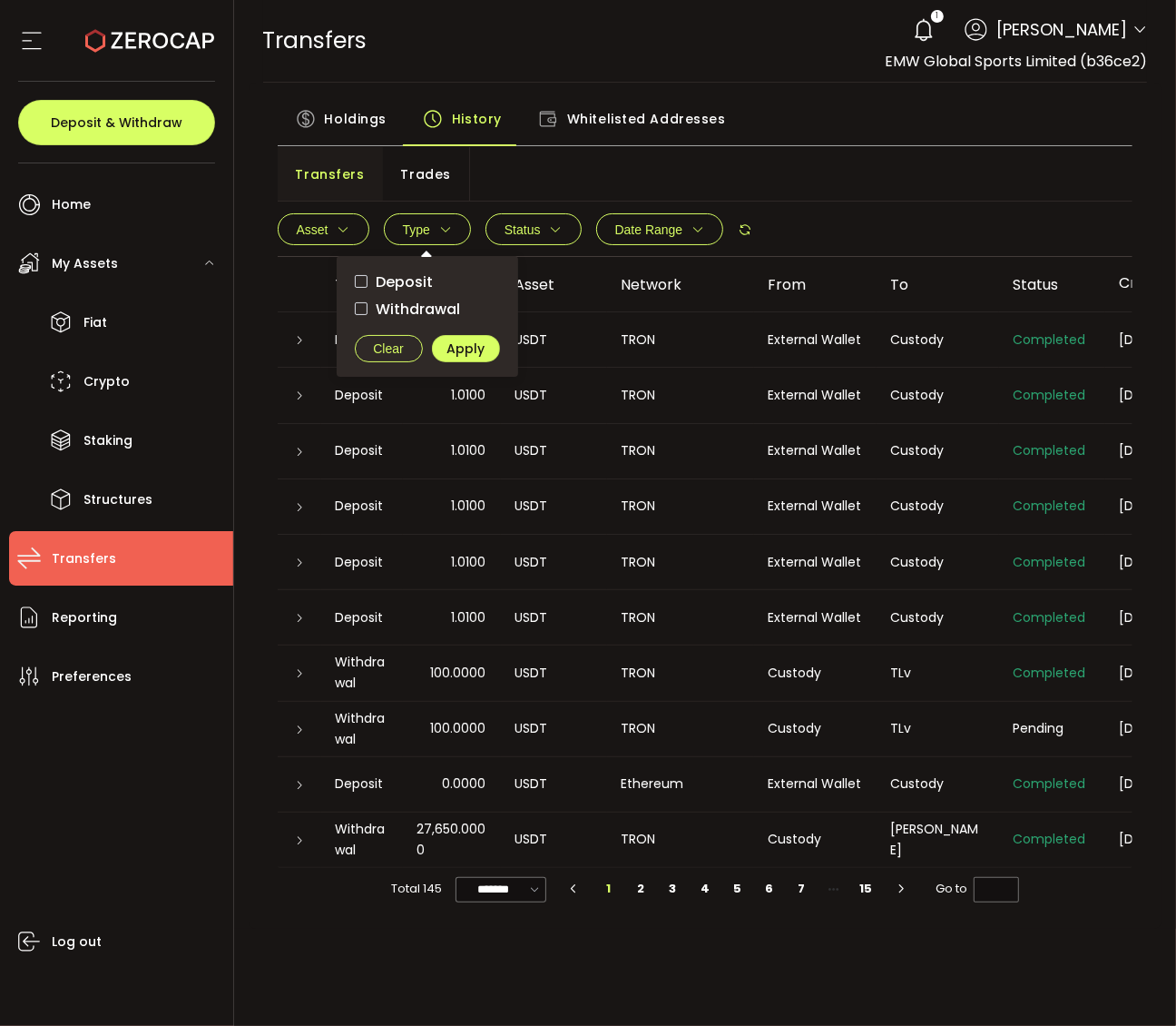
click at [426, 307] on span "Withdrawal" at bounding box center [414, 309] width 94 height 18
click at [461, 343] on span "Apply" at bounding box center [465, 349] width 38 height 13
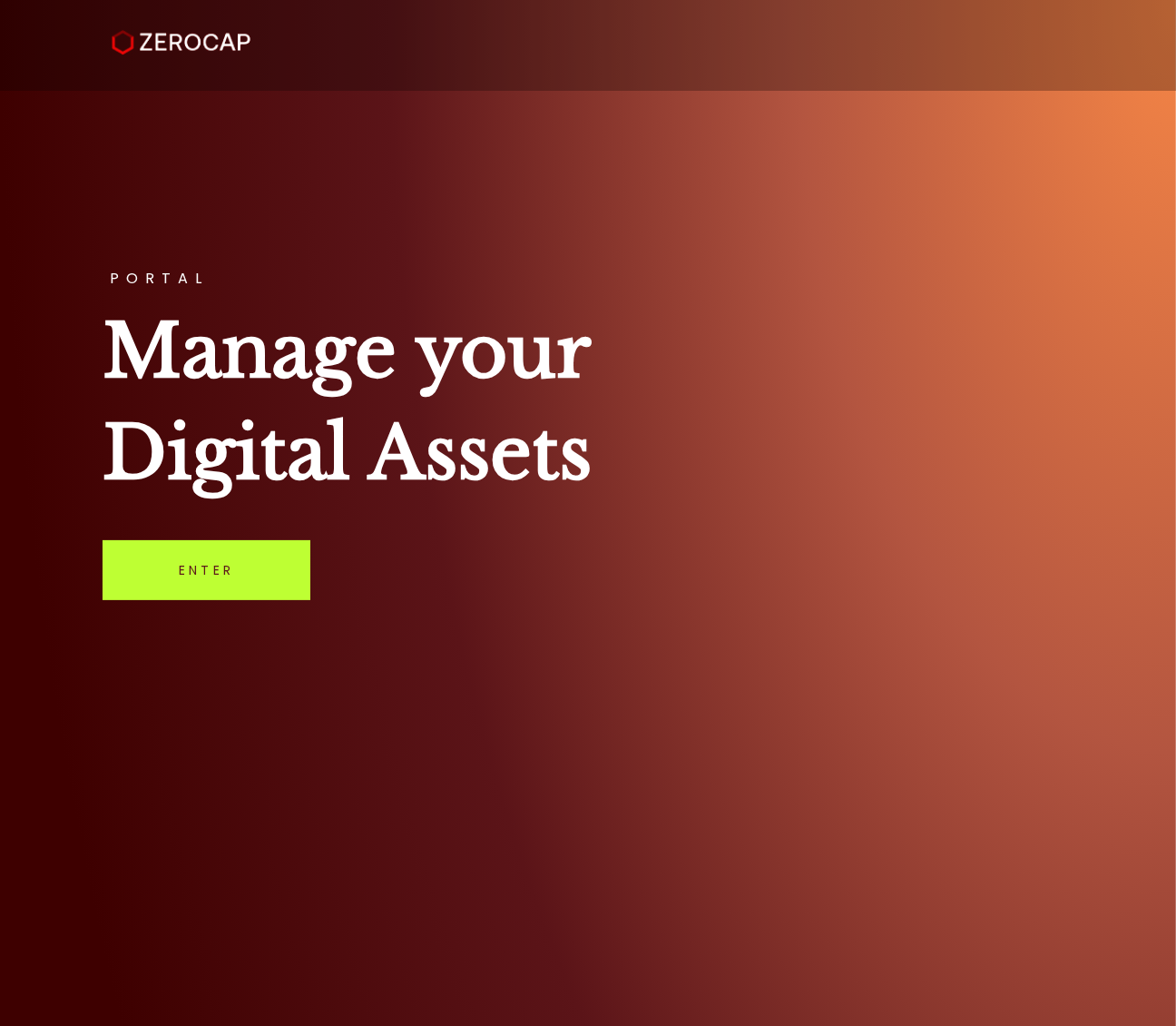
click at [191, 575] on link "Enter" at bounding box center [206, 570] width 208 height 59
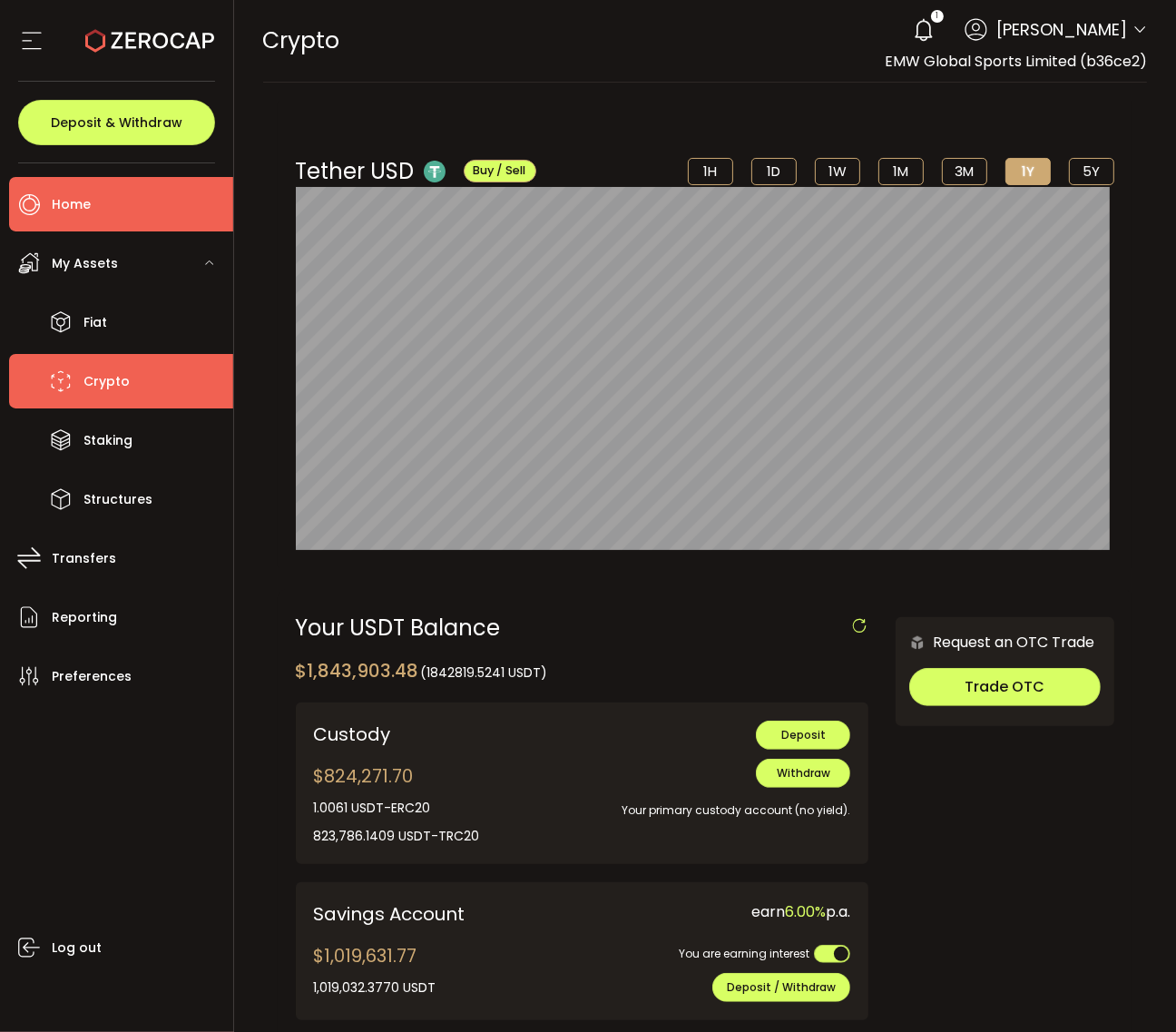
click at [70, 201] on span "Home" at bounding box center [72, 204] width 39 height 26
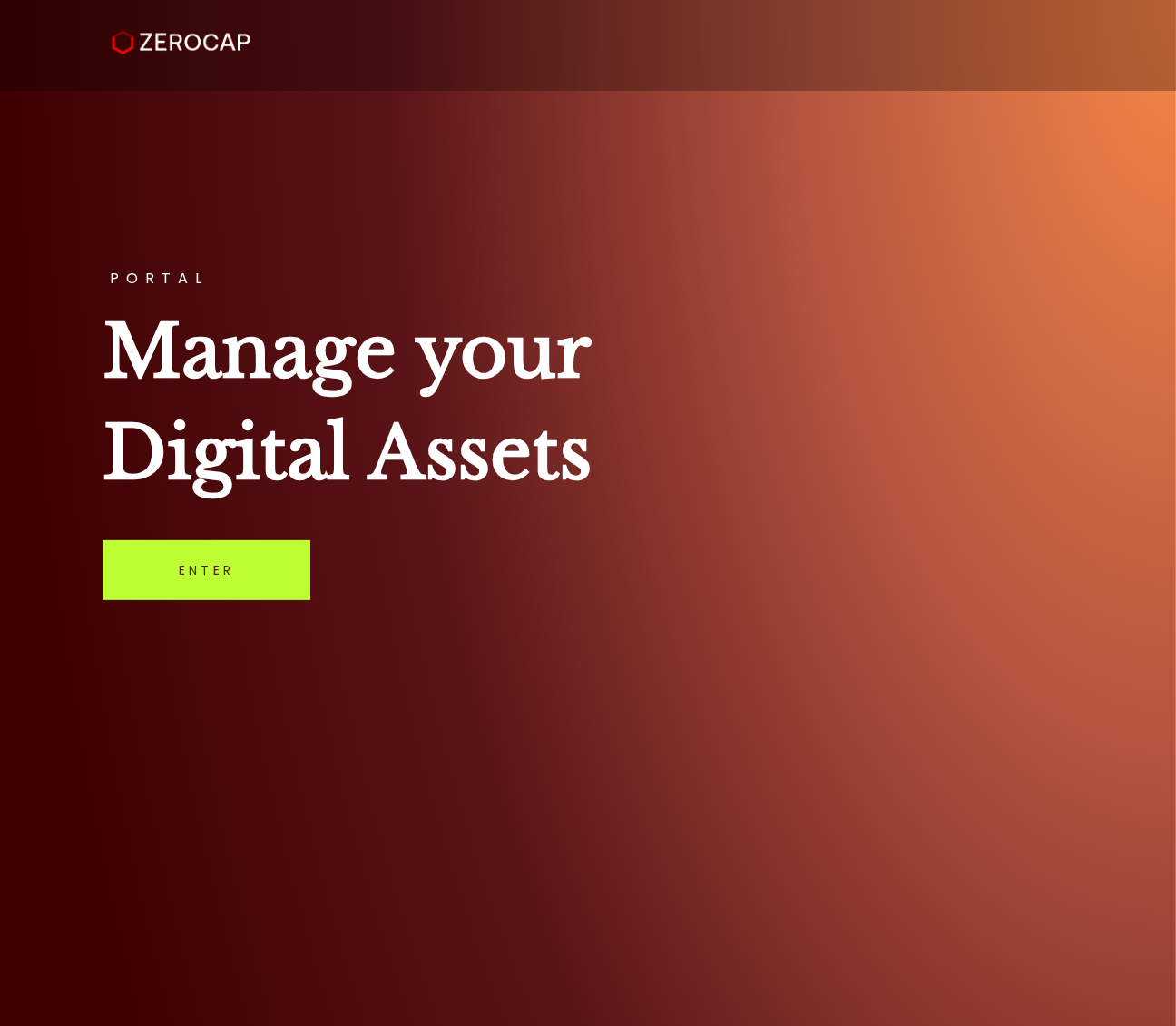
click at [212, 574] on link "Enter" at bounding box center [206, 570] width 208 height 59
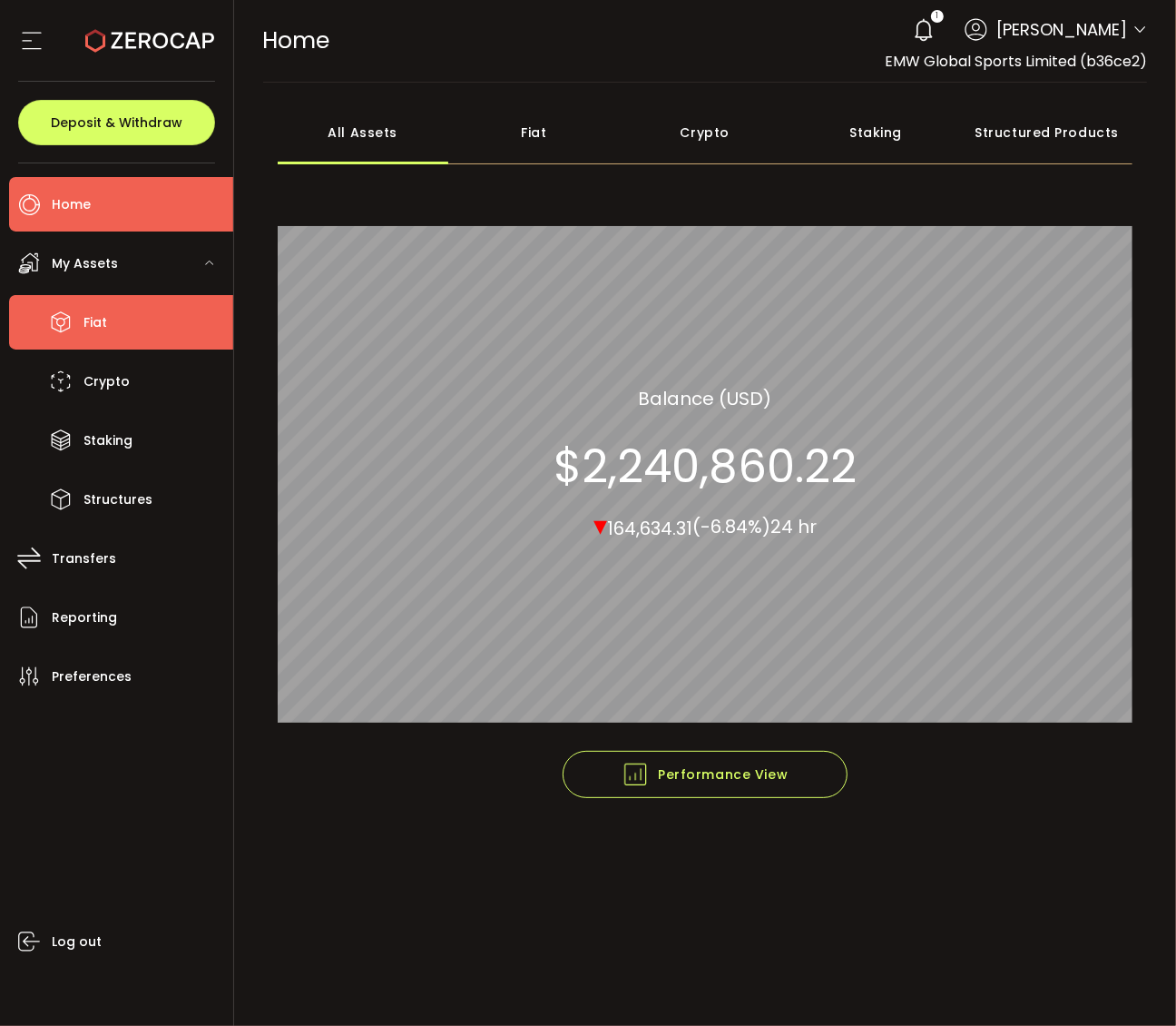
click at [111, 321] on li "Fiat" at bounding box center [121, 322] width 224 height 55
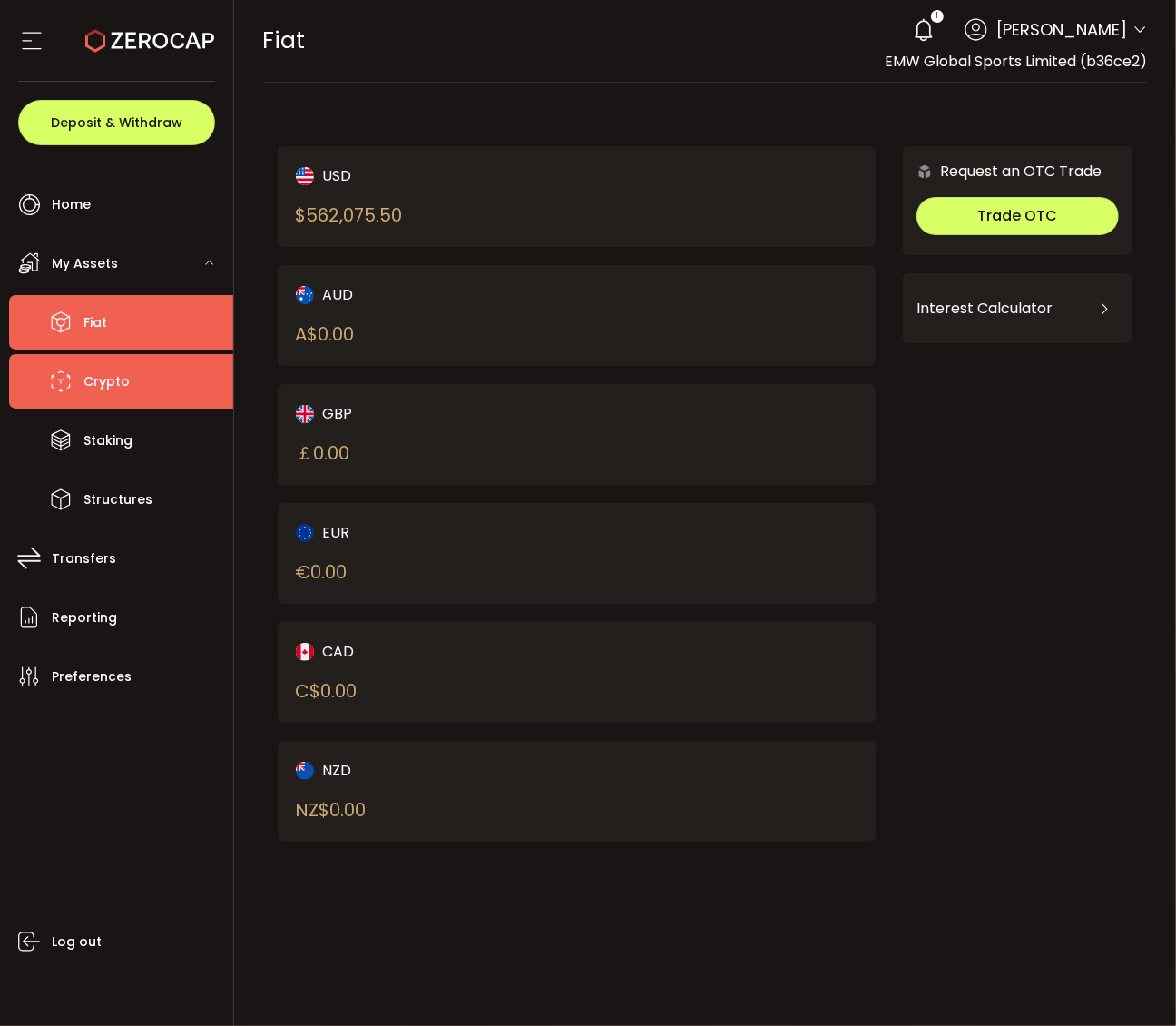
click at [111, 381] on span "Crypto" at bounding box center [107, 382] width 46 height 26
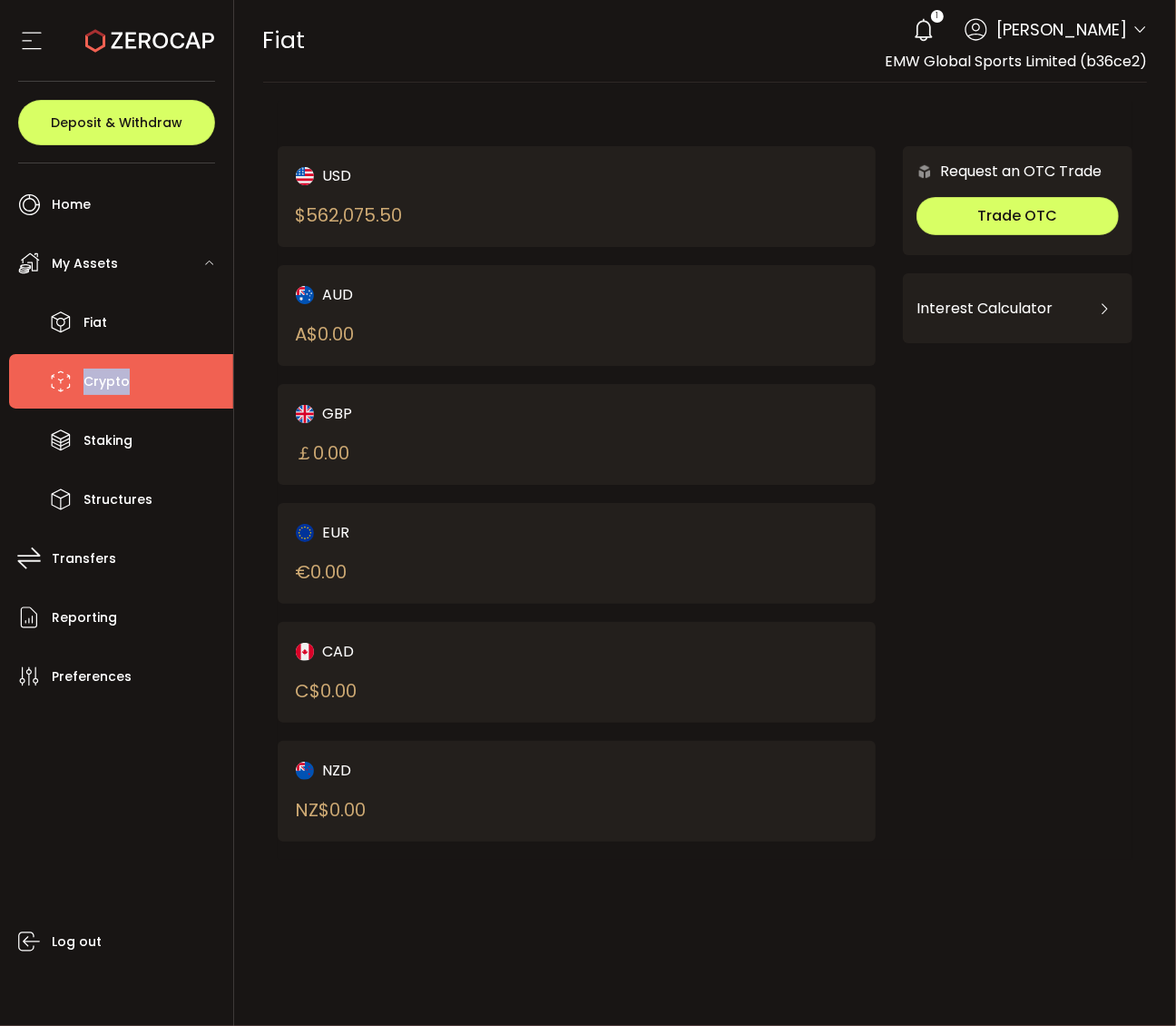
click at [111, 381] on span "Crypto" at bounding box center [107, 382] width 46 height 26
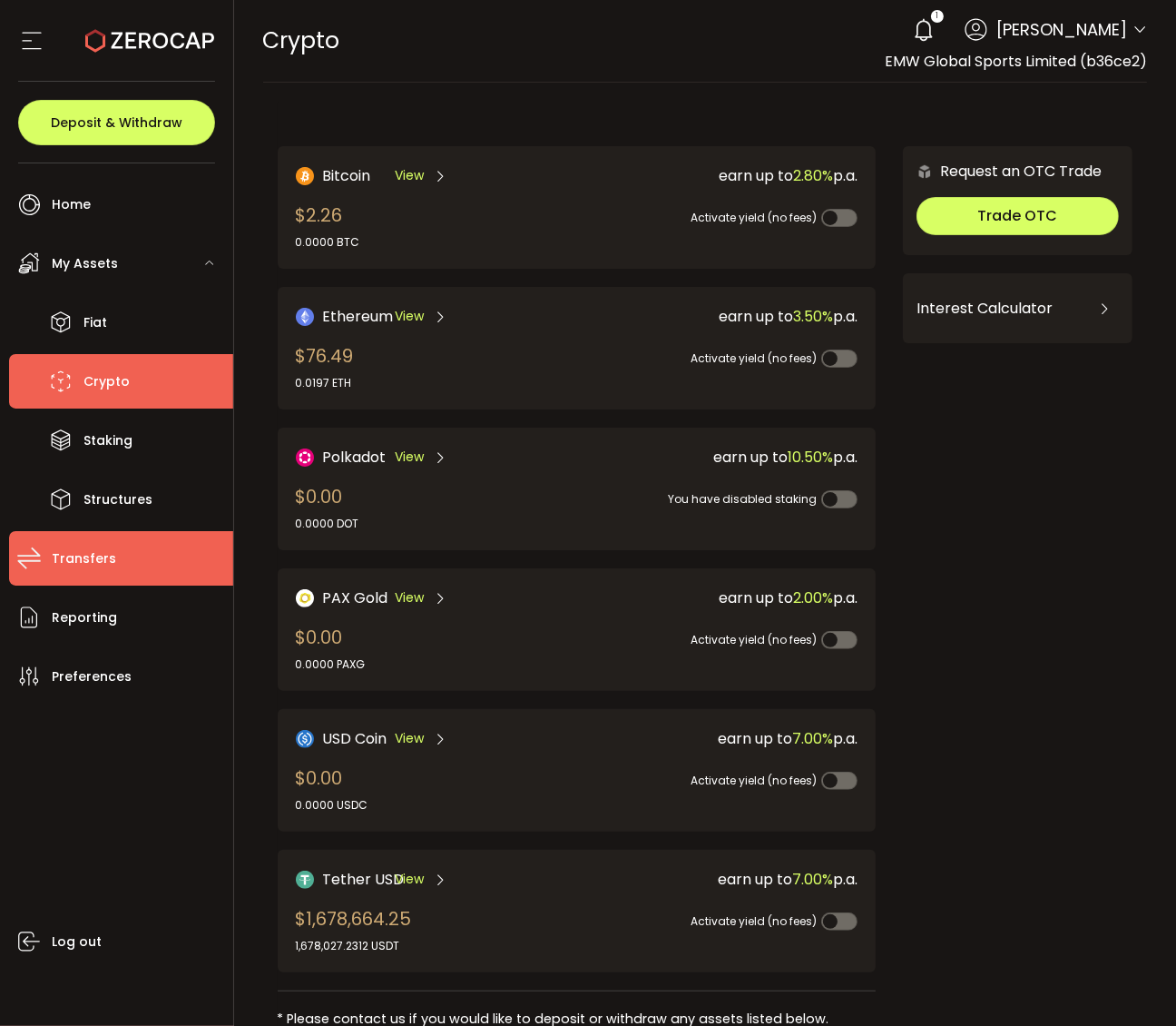
click at [102, 565] on span "Transfers" at bounding box center [84, 559] width 64 height 26
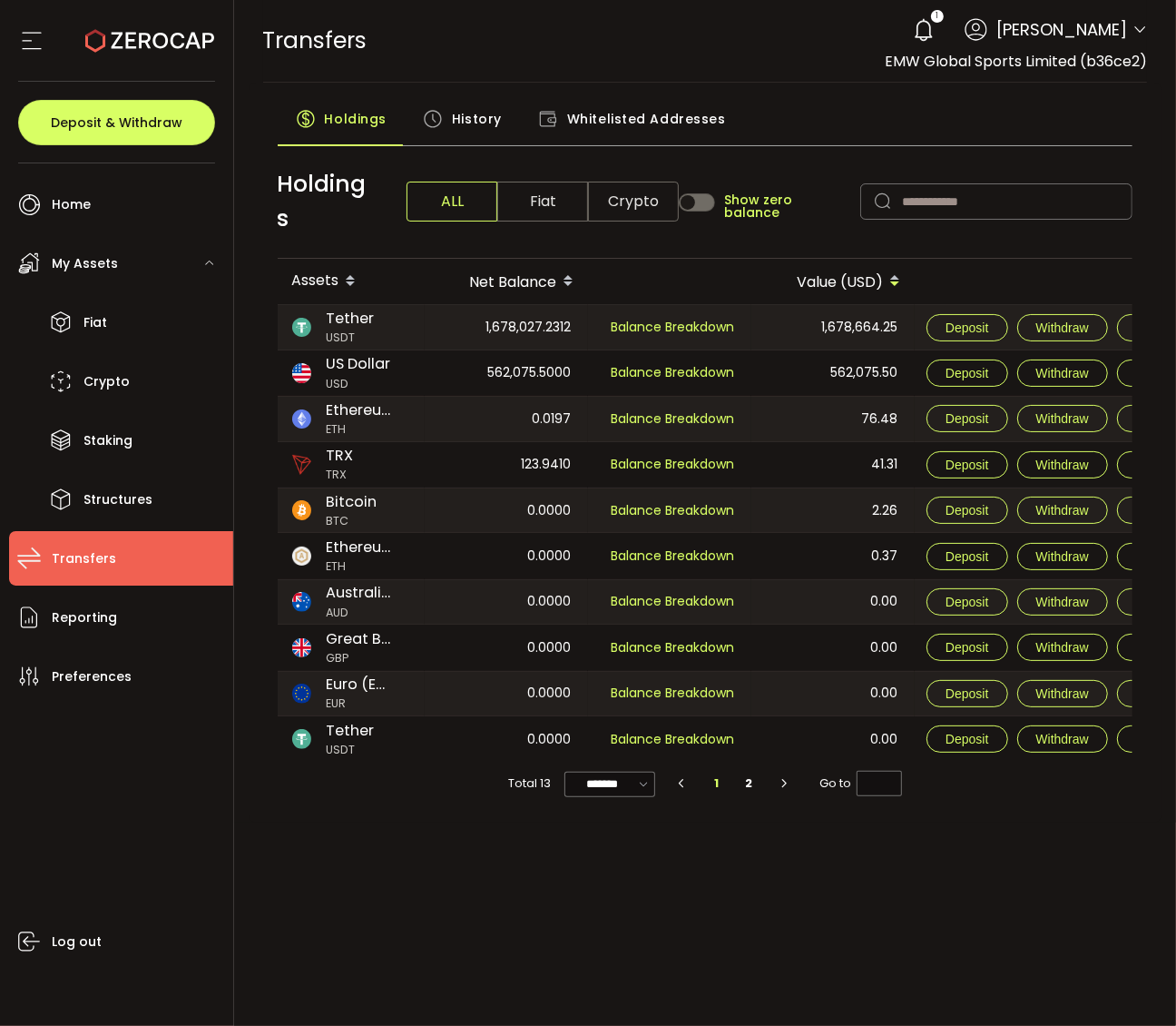
click at [472, 125] on span "History" at bounding box center [477, 118] width 50 height 36
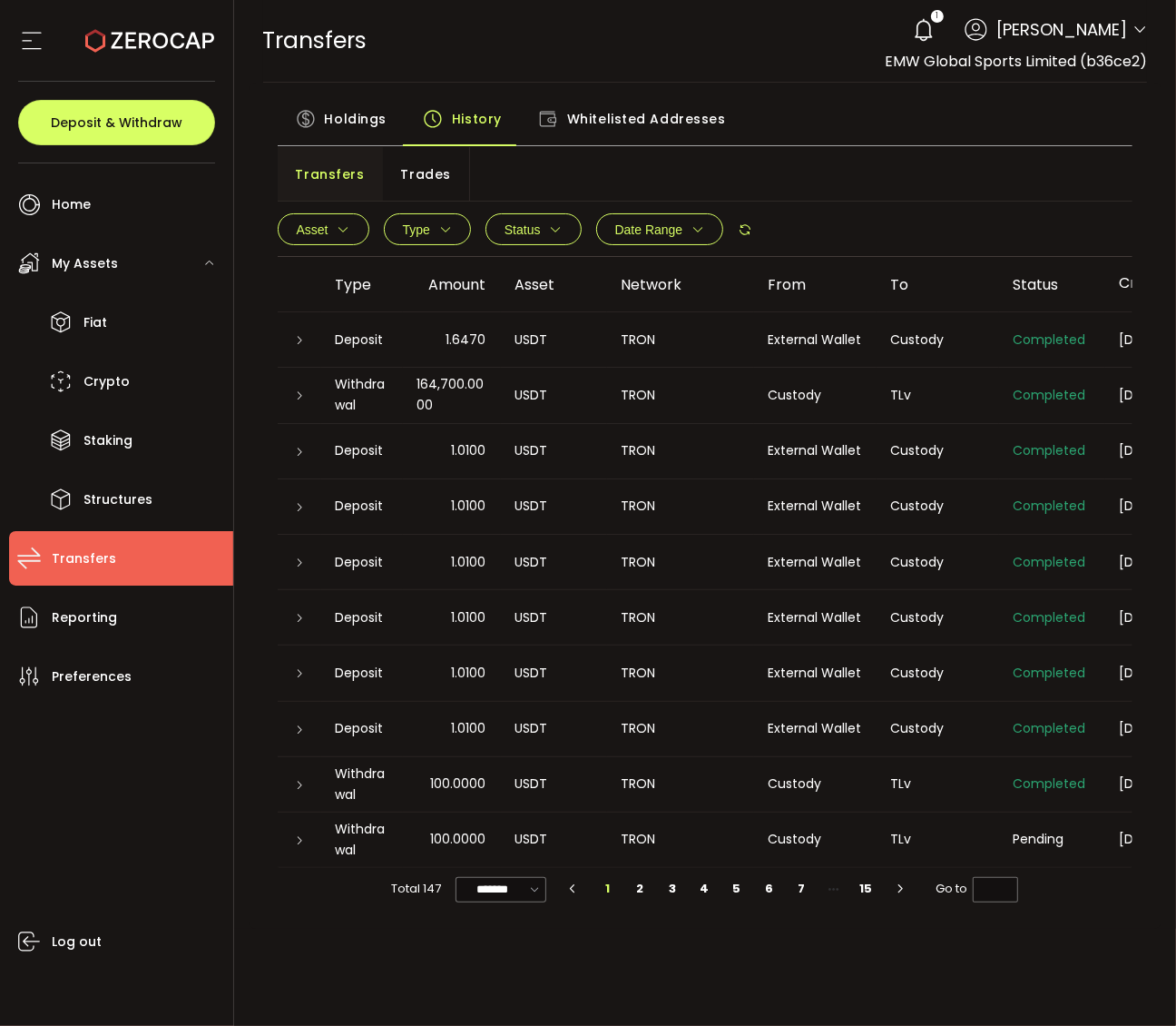
click at [458, 223] on button "Type" at bounding box center [427, 230] width 87 height 32
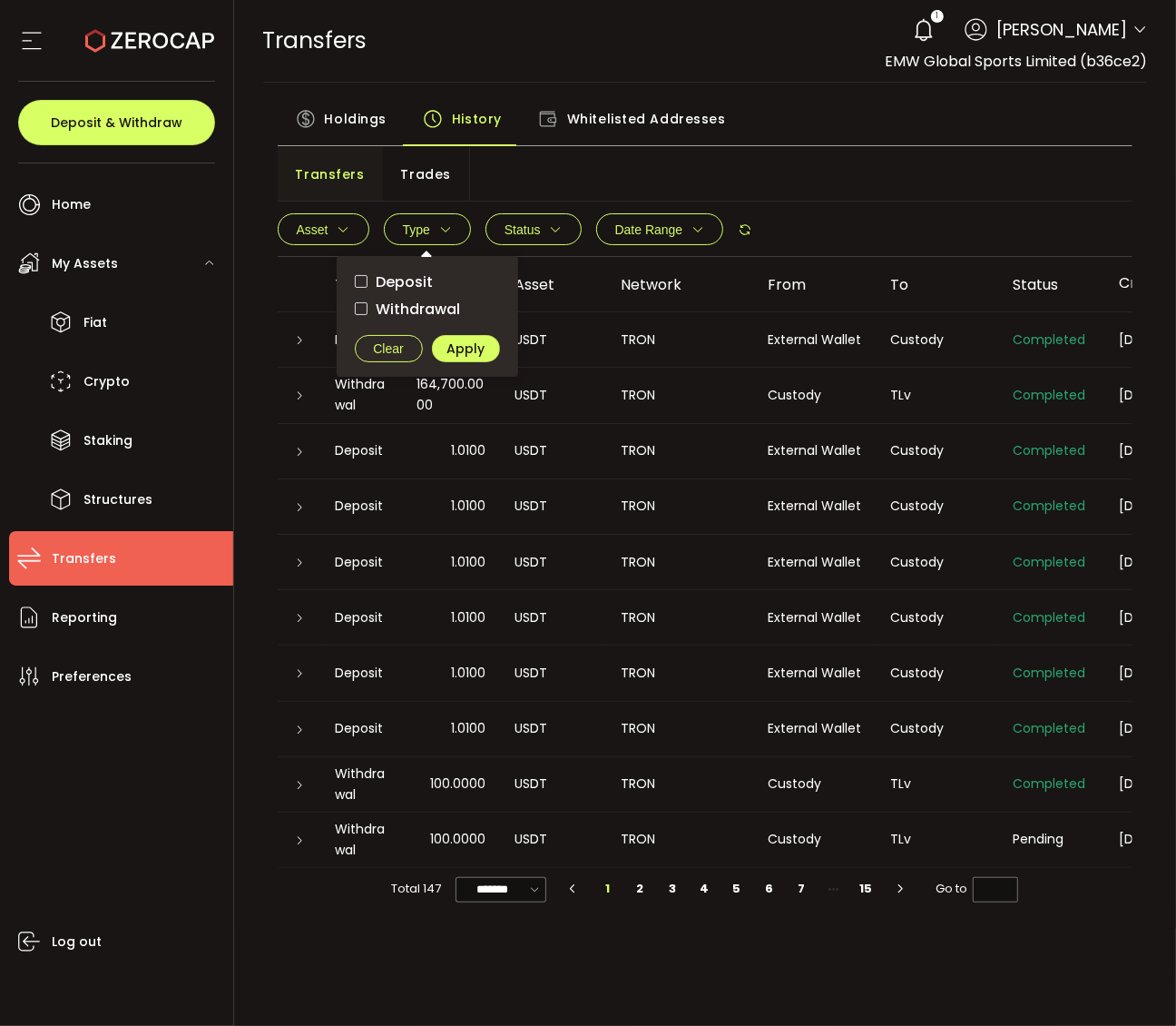
click at [431, 300] on span "Withdrawal" at bounding box center [414, 309] width 94 height 18
click at [463, 348] on span "Apply" at bounding box center [465, 349] width 38 height 13
